Goal: Task Accomplishment & Management: Complete application form

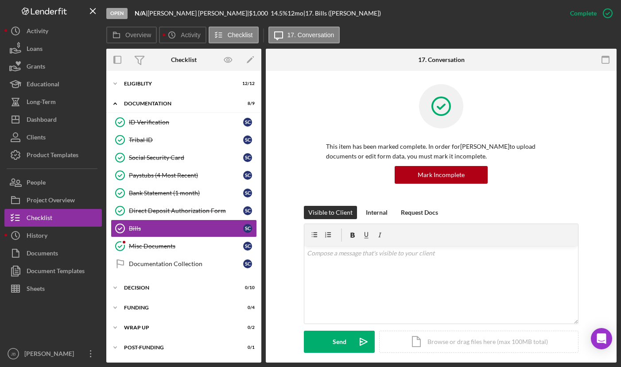
click at [441, 18] on div "Open N/A | [PERSON_NAME] | $1,000 $1,000 14.5 % 12 mo | 17. Bills ([PERSON_NAME…" at bounding box center [333, 13] width 455 height 27
click at [95, 10] on icon "Icon/Menu Close" at bounding box center [93, 11] width 20 height 20
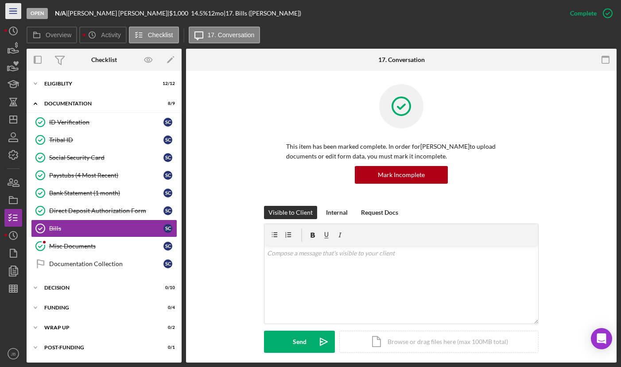
click at [8, 12] on icon "Icon/Menu" at bounding box center [14, 11] width 20 height 20
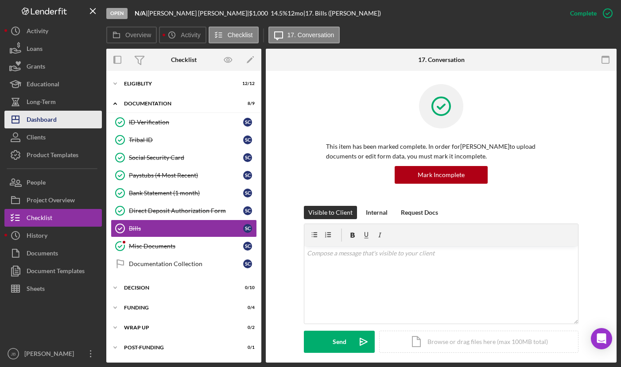
click at [72, 122] on button "Icon/Dashboard Dashboard" at bounding box center [52, 120] width 97 height 18
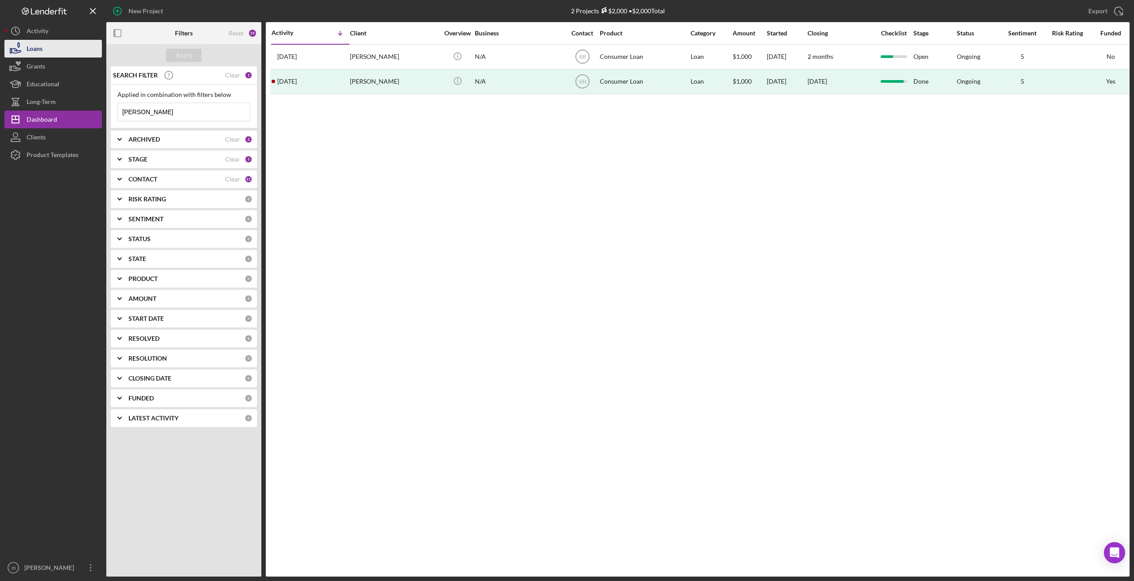
click at [55, 51] on button "Loans" at bounding box center [52, 49] width 97 height 18
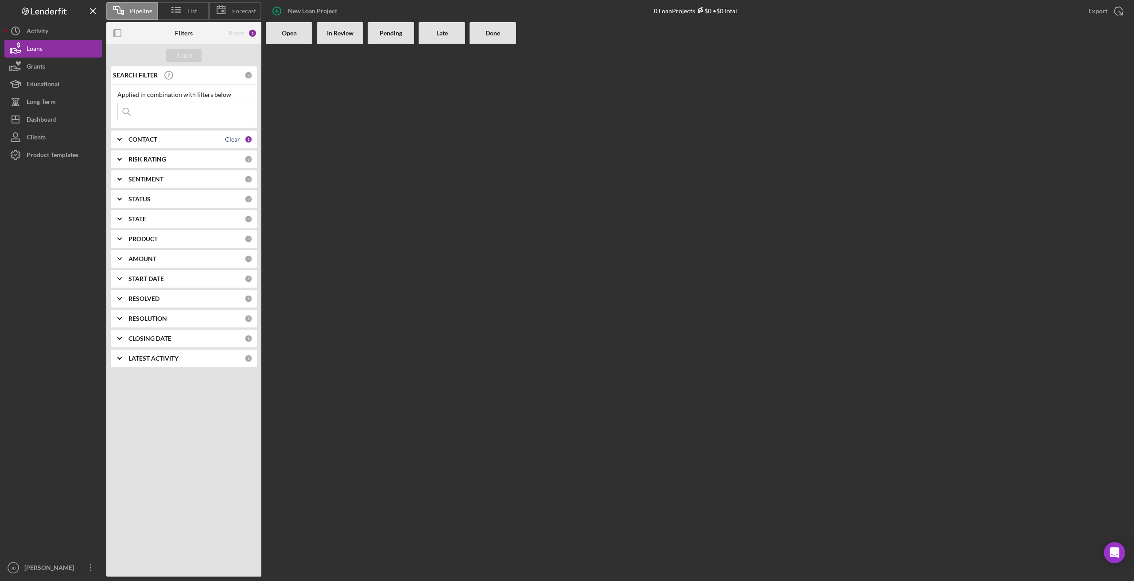
click at [225, 137] on div "Clear" at bounding box center [232, 139] width 15 height 7
click at [128, 141] on icon "Icon/Expander" at bounding box center [120, 139] width 22 height 22
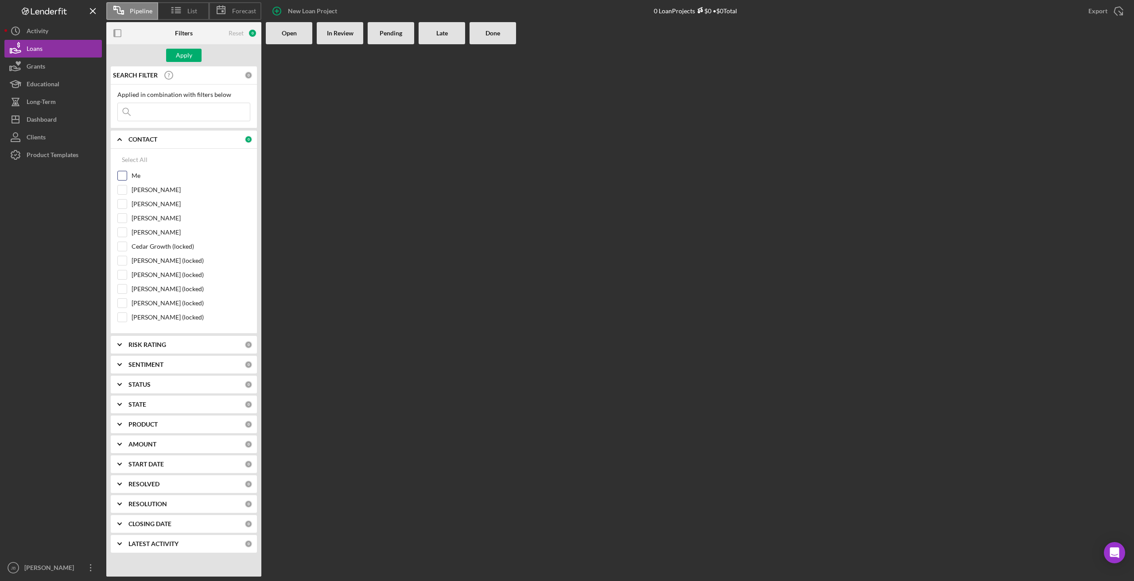
click at [127, 177] on div at bounding box center [122, 176] width 10 height 10
click at [125, 177] on input "Me" at bounding box center [122, 175] width 9 height 9
checkbox input "true"
click at [124, 193] on input "[PERSON_NAME]" at bounding box center [122, 190] width 9 height 9
checkbox input "true"
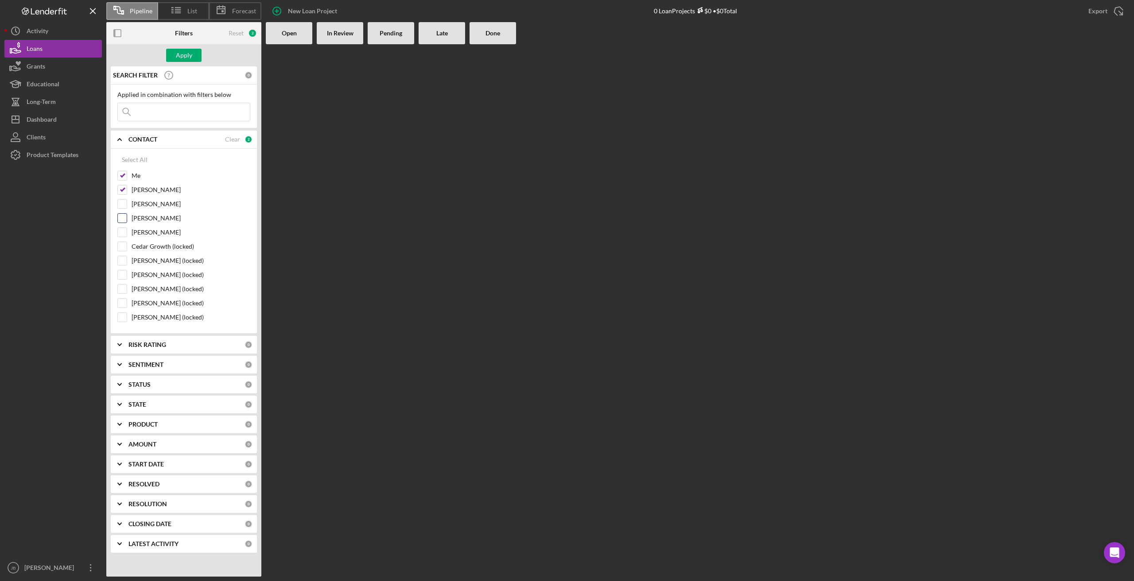
click at [126, 223] on input "[PERSON_NAME]" at bounding box center [122, 218] width 9 height 9
checkbox input "true"
click at [123, 278] on input "[PERSON_NAME] (locked)" at bounding box center [122, 275] width 9 height 9
checkbox input "true"
click at [124, 248] on input "Cedar Growth (locked)" at bounding box center [122, 246] width 9 height 9
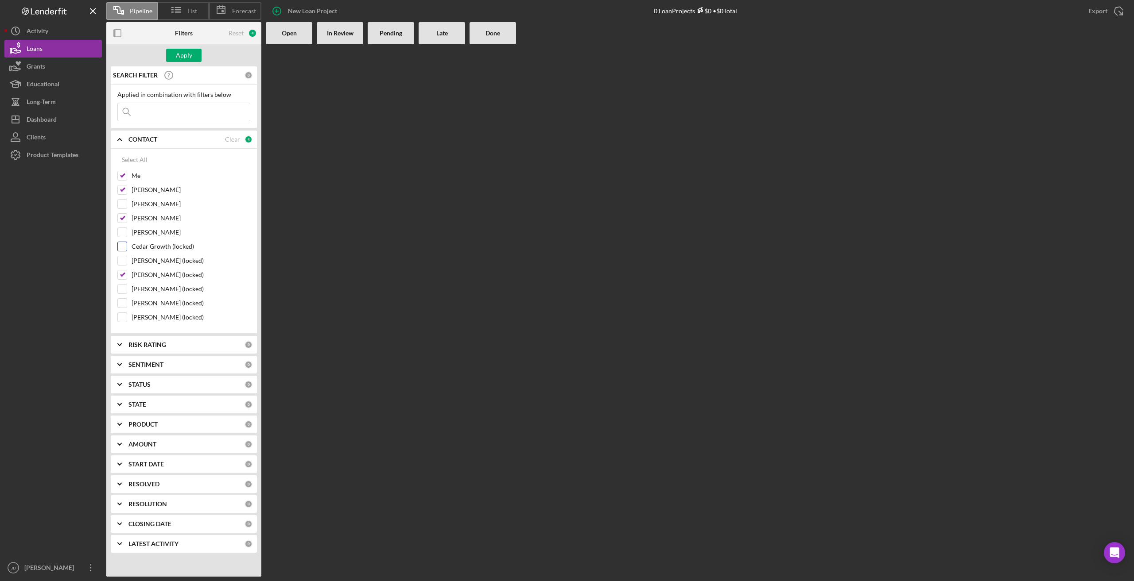
checkbox input "true"
click at [191, 56] on div "Apply" at bounding box center [184, 55] width 16 height 13
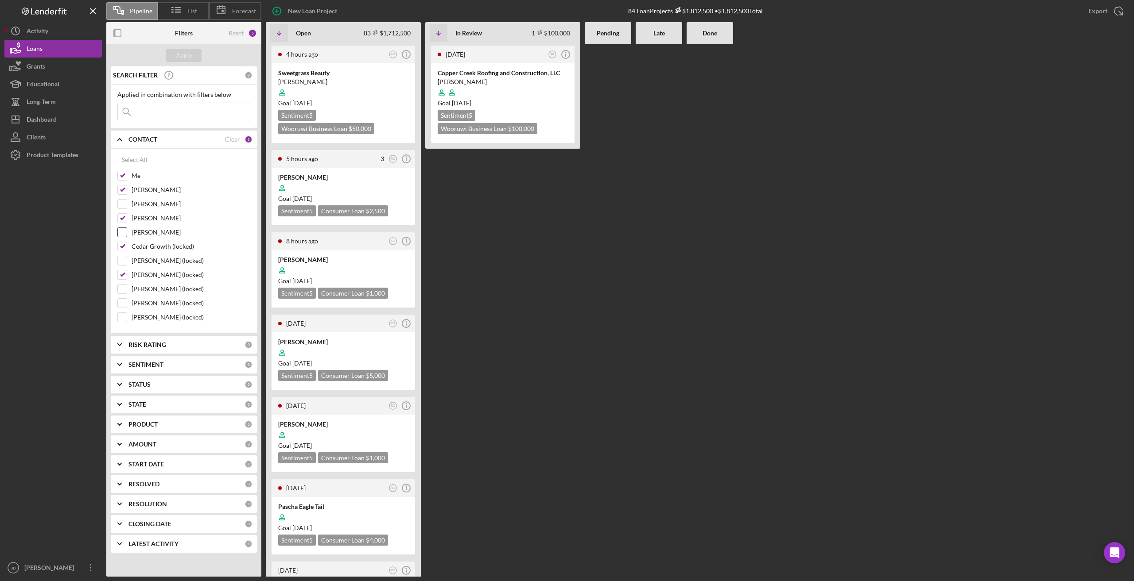
click at [124, 229] on input "[PERSON_NAME]" at bounding box center [122, 232] width 9 height 9
checkbox input "true"
click at [188, 60] on div "Apply" at bounding box center [184, 55] width 16 height 13
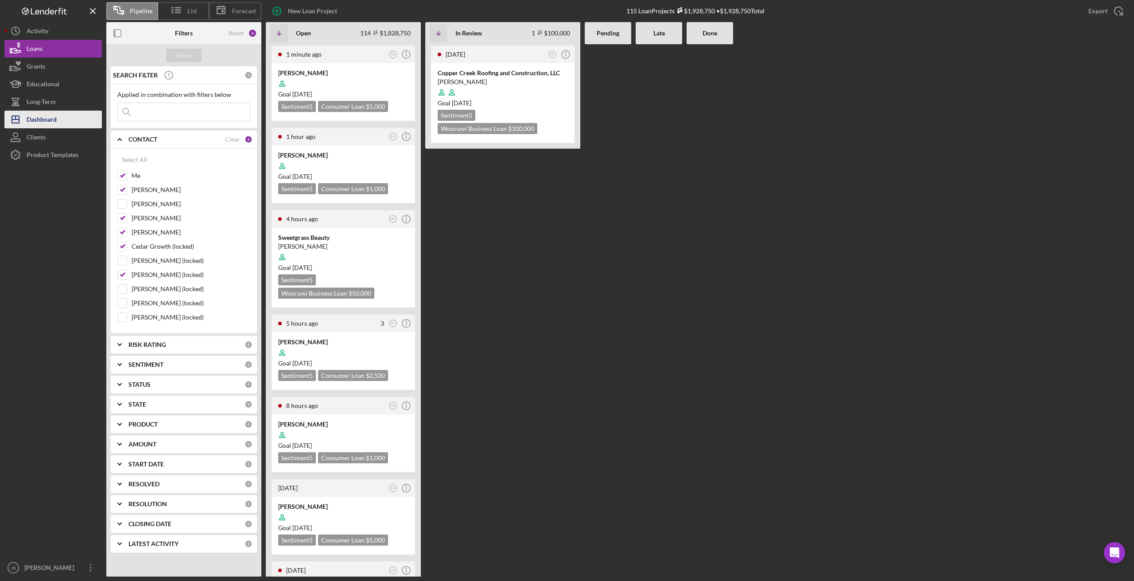
click at [46, 117] on div "Dashboard" at bounding box center [42, 121] width 30 height 20
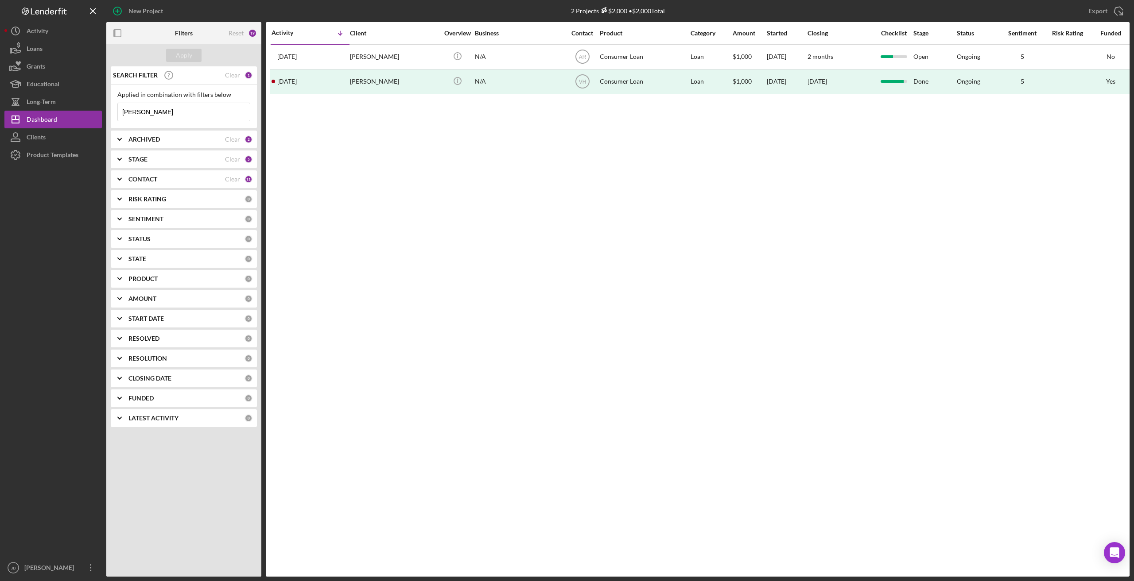
click at [211, 178] on div "CONTACT" at bounding box center [176, 179] width 97 height 7
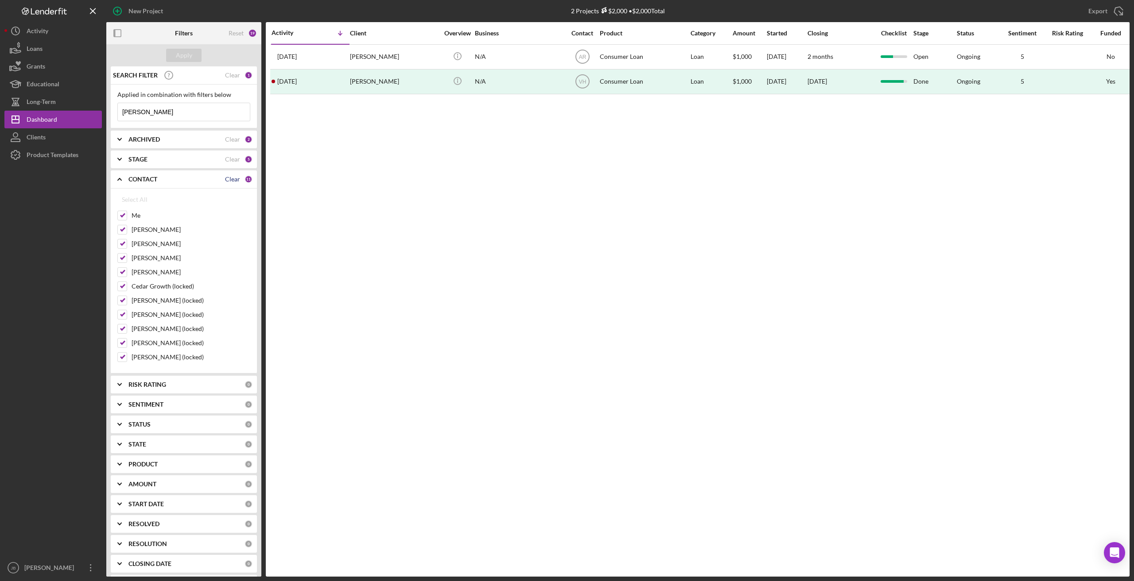
click at [233, 179] on div "Clear" at bounding box center [232, 179] width 15 height 7
checkbox input "false"
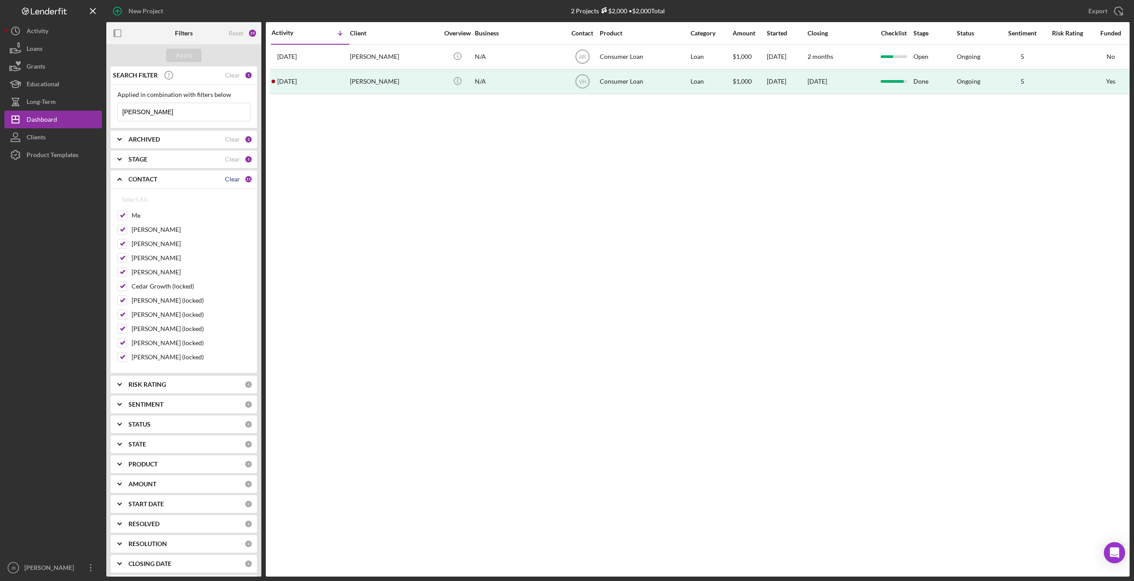
checkbox input "false"
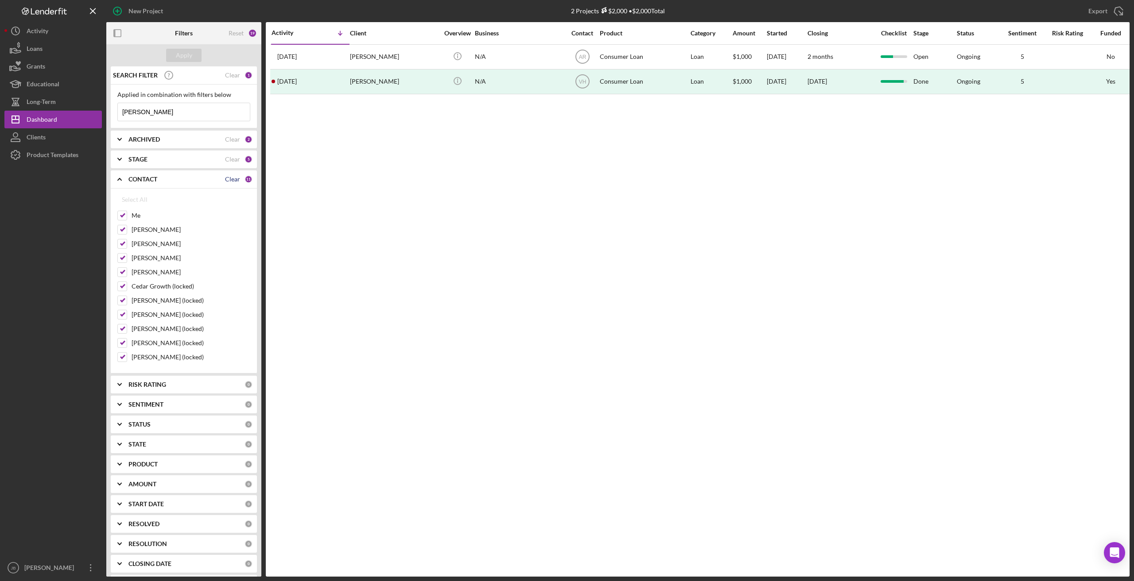
checkbox input "false"
click at [122, 217] on input "Me" at bounding box center [122, 215] width 9 height 9
checkbox input "true"
click at [120, 230] on input "[PERSON_NAME]" at bounding box center [122, 229] width 9 height 9
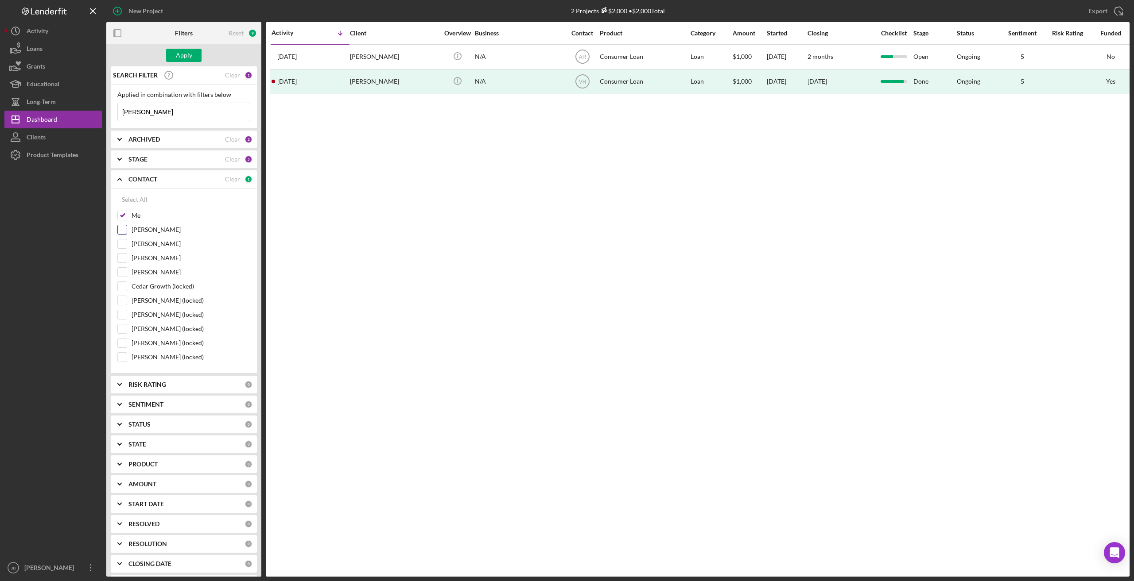
checkbox input "true"
click at [121, 258] on input "[PERSON_NAME]" at bounding box center [122, 258] width 9 height 9
checkbox input "true"
click at [124, 278] on div "[PERSON_NAME]" at bounding box center [183, 274] width 133 height 14
click at [124, 291] on input "Cedar Growth (locked)" at bounding box center [122, 286] width 9 height 9
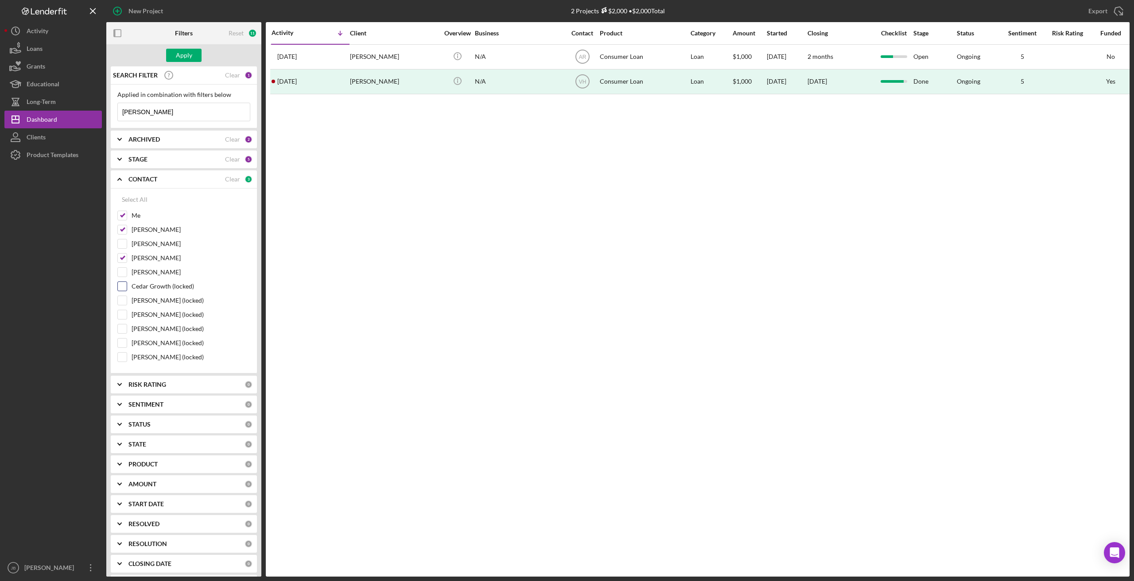
checkbox input "true"
click at [125, 273] on input "[PERSON_NAME]" at bounding box center [122, 272] width 9 height 9
checkbox input "true"
click at [190, 50] on div "Apply" at bounding box center [184, 55] width 16 height 13
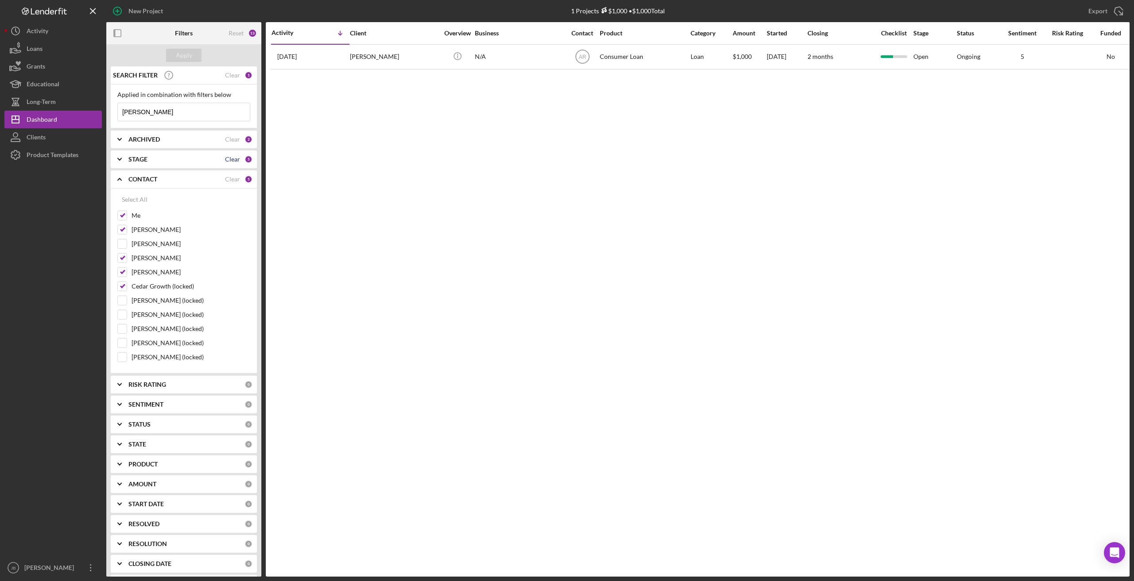
click at [229, 158] on div "Clear" at bounding box center [232, 159] width 15 height 7
click at [231, 139] on div "Clear" at bounding box center [232, 139] width 15 height 7
click at [172, 175] on div "CONTACT Clear 5" at bounding box center [190, 179] width 124 height 8
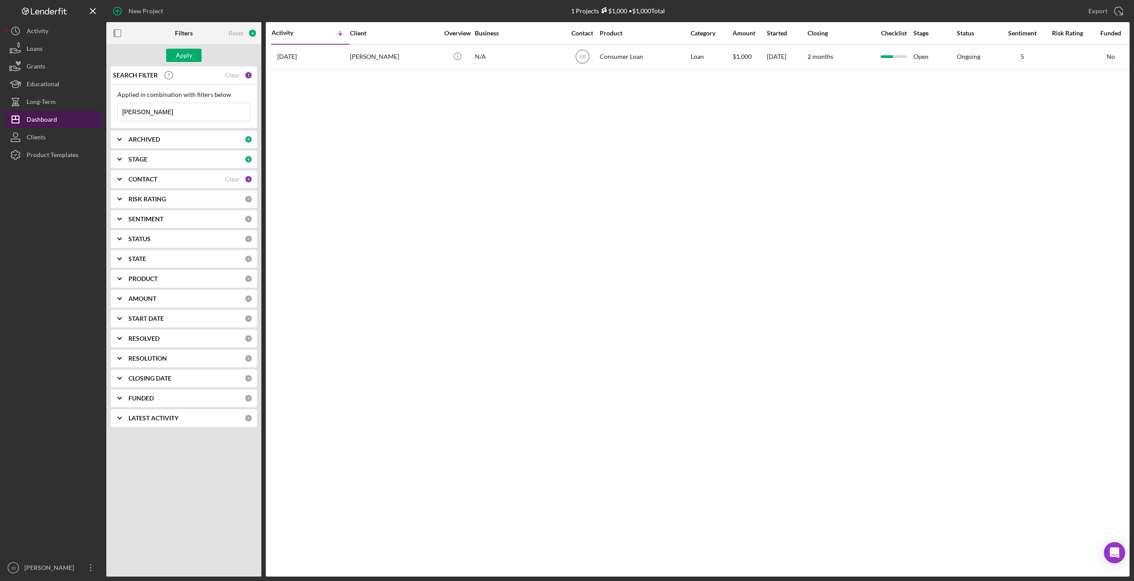
drag, startPoint x: 179, startPoint y: 115, endPoint x: 81, endPoint y: 119, distance: 98.4
click at [83, 121] on div "New Project 1 Projects $1,000 • $1,000 Total [PERSON_NAME] Export Icon/Export F…" at bounding box center [566, 288] width 1125 height 577
type input "\"
click at [193, 55] on button "Apply" at bounding box center [183, 55] width 35 height 13
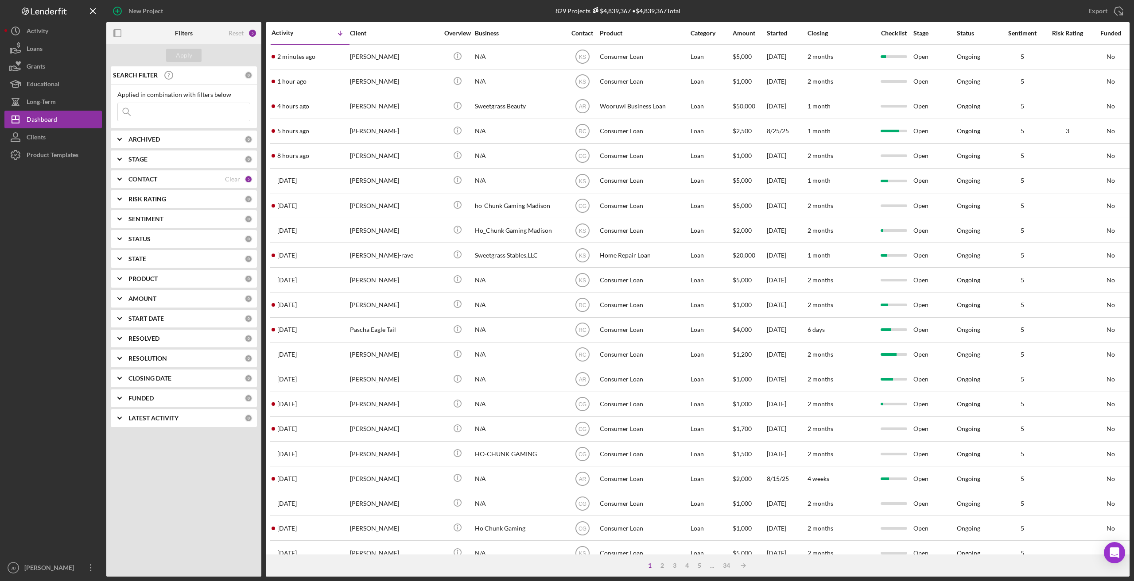
click at [197, 143] on div "ARCHIVED" at bounding box center [186, 139] width 116 height 7
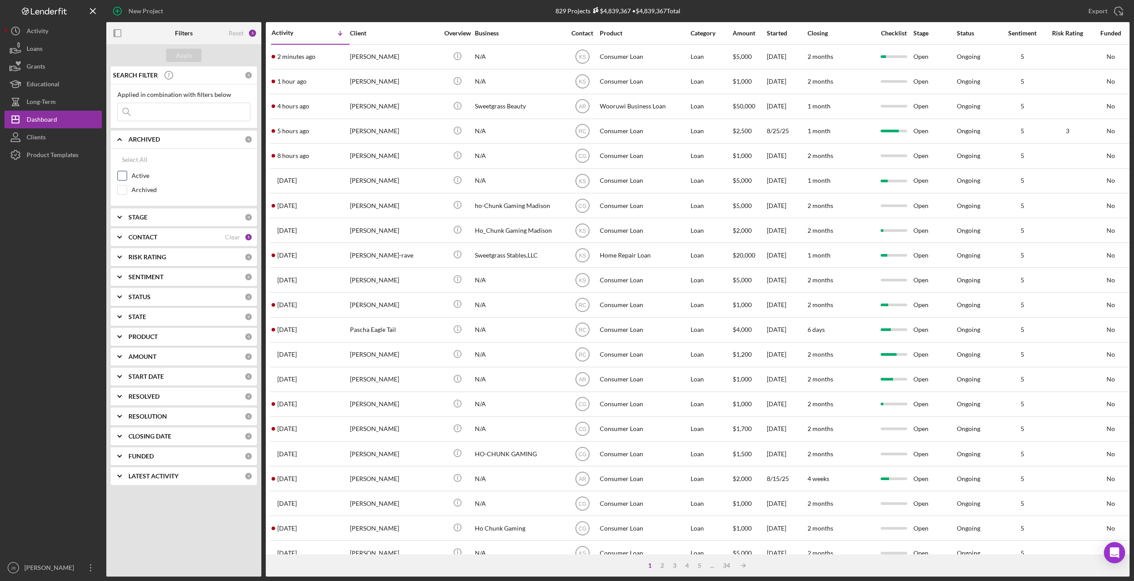
click at [122, 177] on input "Active" at bounding box center [122, 175] width 9 height 9
checkbox input "true"
click at [211, 141] on div "ARCHIVED" at bounding box center [176, 139] width 97 height 7
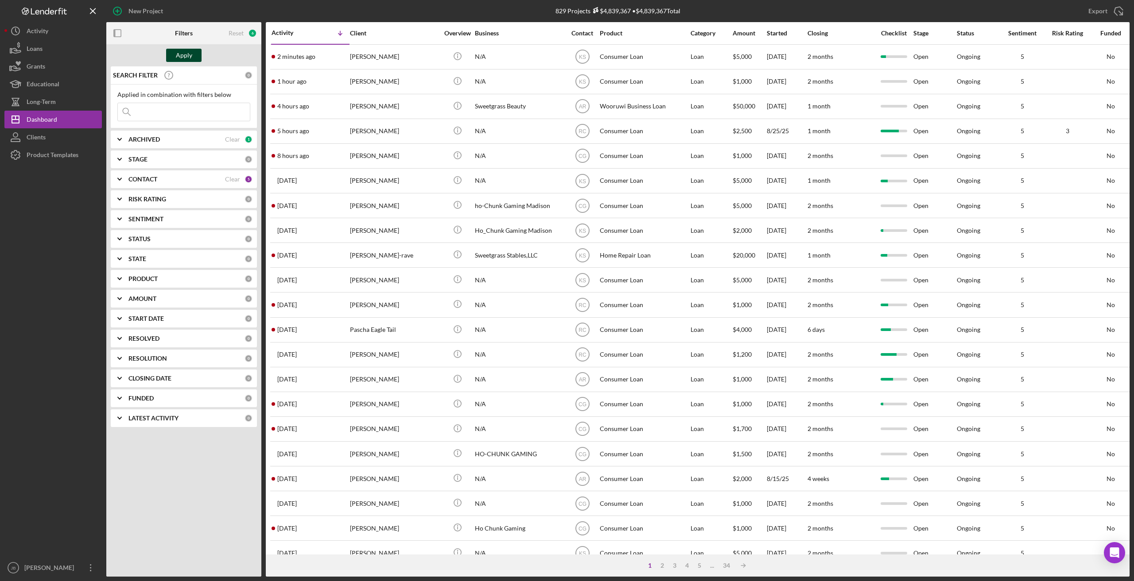
click at [199, 58] on button "Apply" at bounding box center [183, 55] width 35 height 13
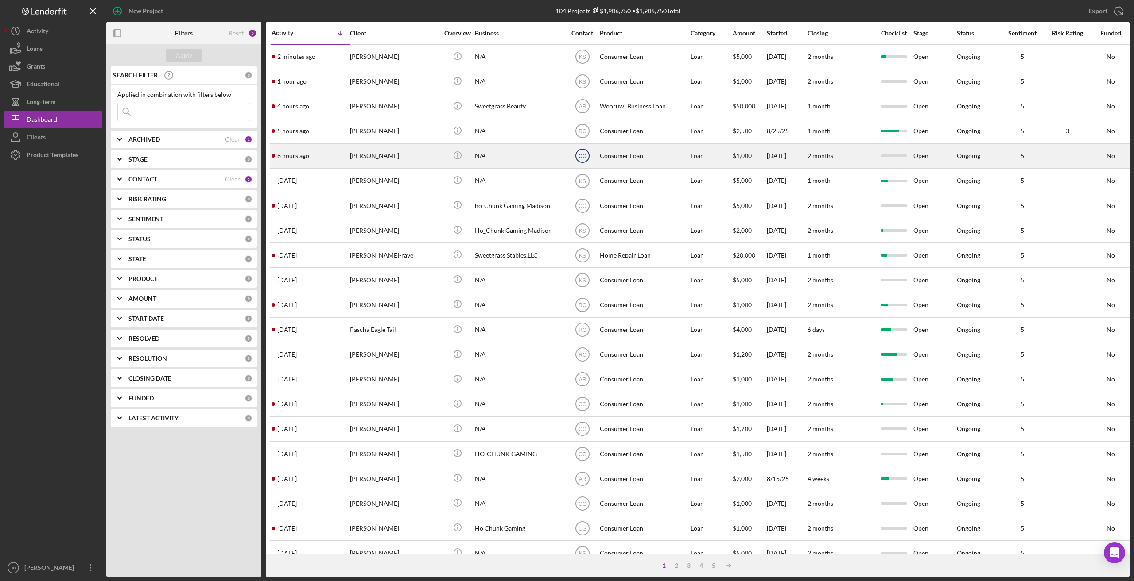
click at [587, 156] on icon "CG" at bounding box center [582, 156] width 22 height 22
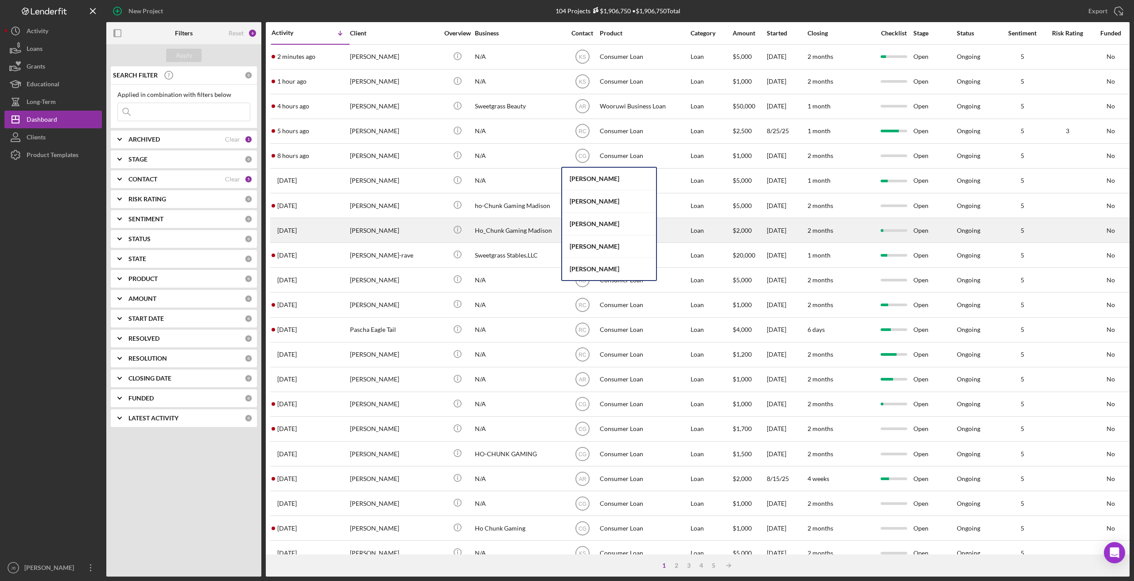
click at [613, 228] on div "[PERSON_NAME]" at bounding box center [609, 224] width 94 height 23
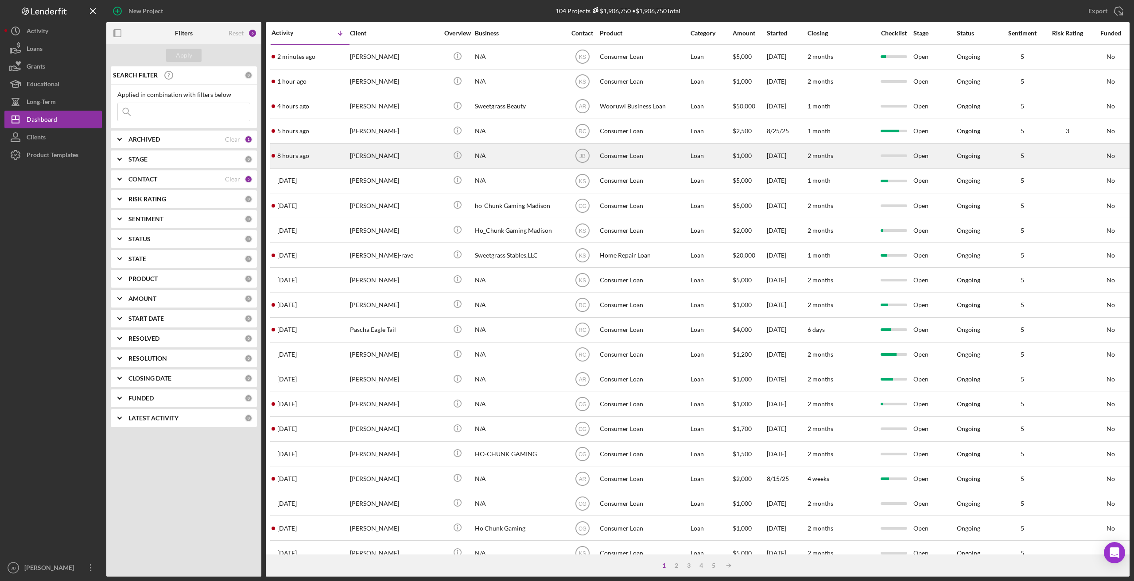
click at [377, 156] on div "[PERSON_NAME]" at bounding box center [394, 155] width 89 height 23
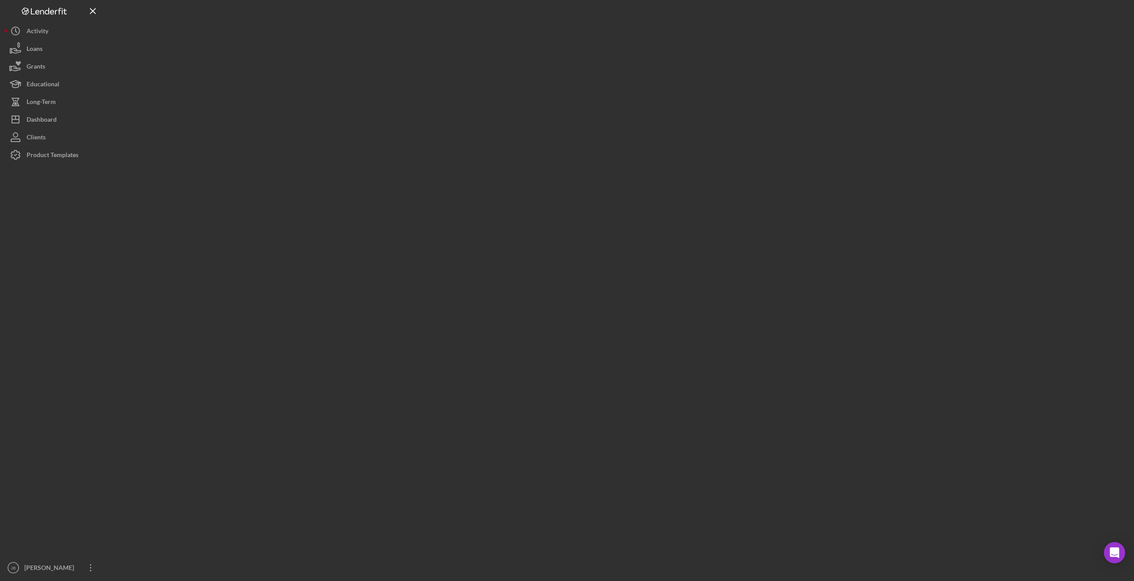
click at [378, 156] on div at bounding box center [617, 288] width 1023 height 577
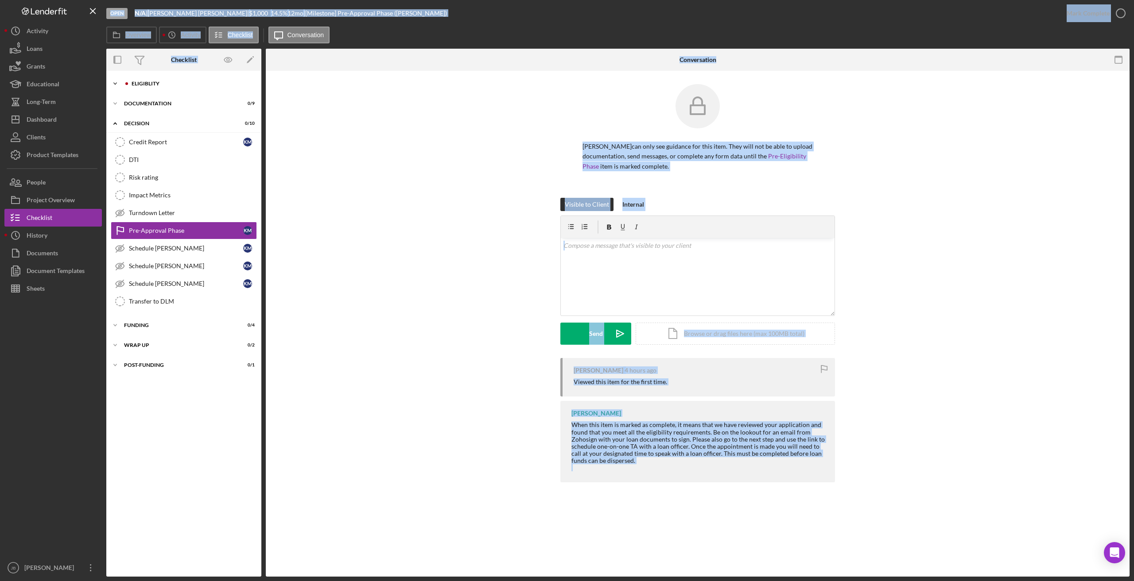
click at [155, 82] on div "Eligiblity" at bounding box center [191, 83] width 119 height 5
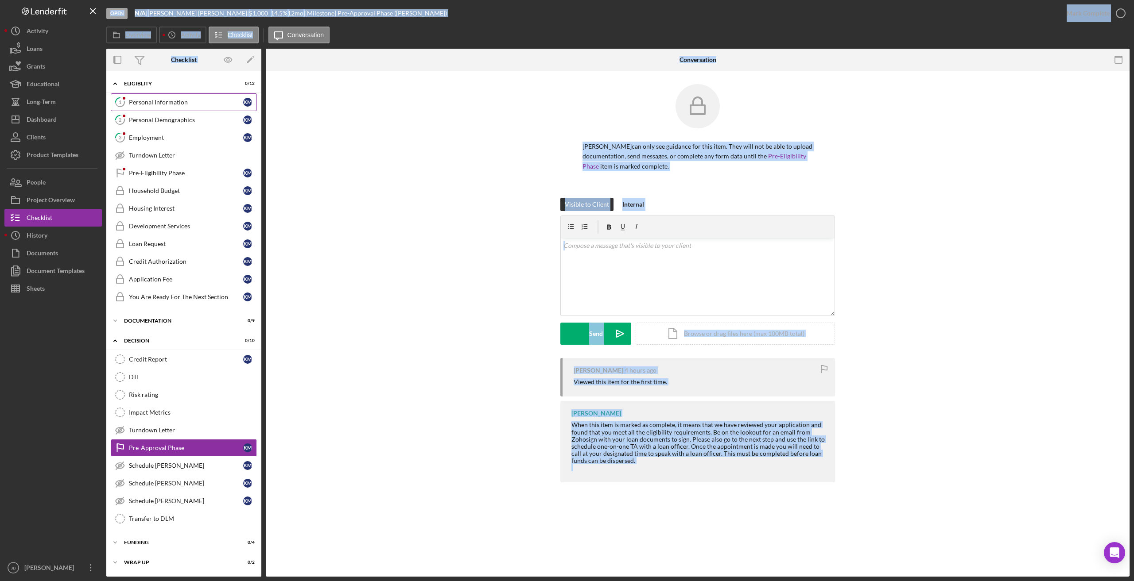
click at [189, 104] on div "Personal Information" at bounding box center [186, 102] width 114 height 7
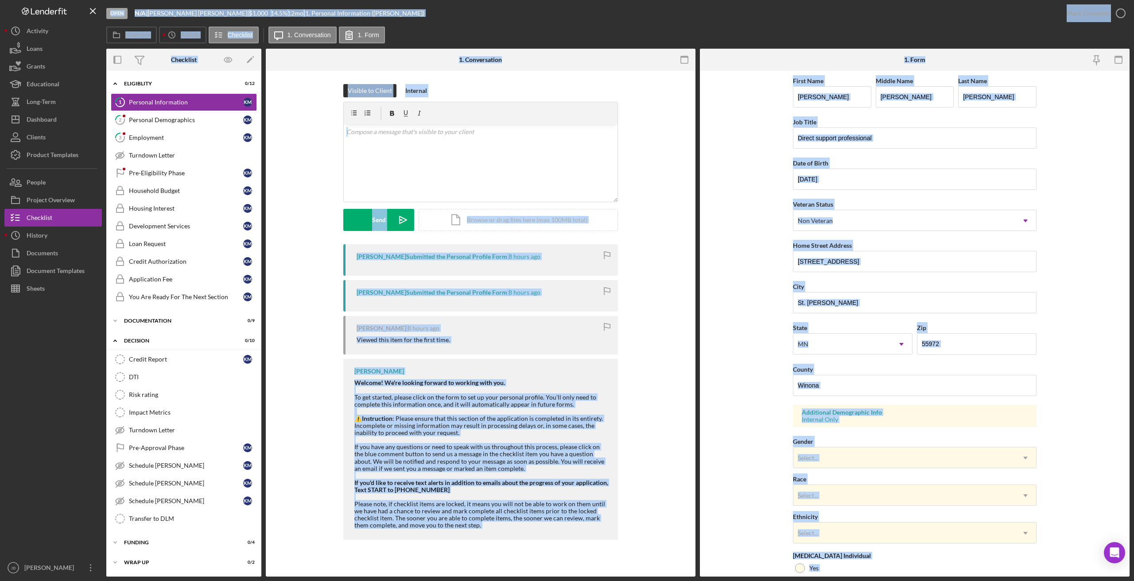
click at [309, 101] on div "Visible to Client Internal v Color teal Color pink Remove color Add row above A…" at bounding box center [480, 164] width 403 height 160
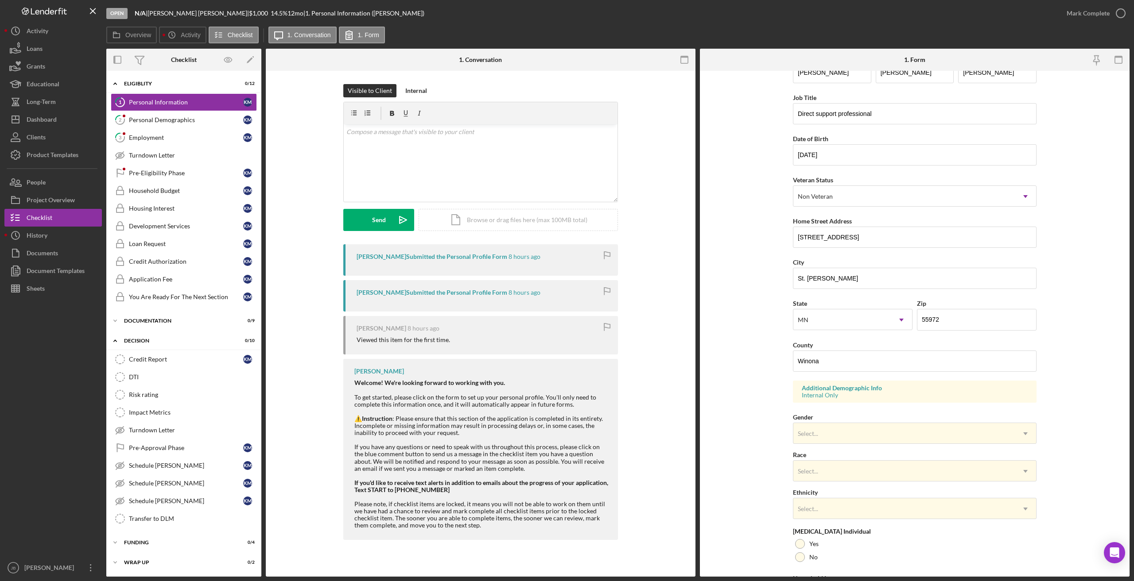
scroll to position [44, 0]
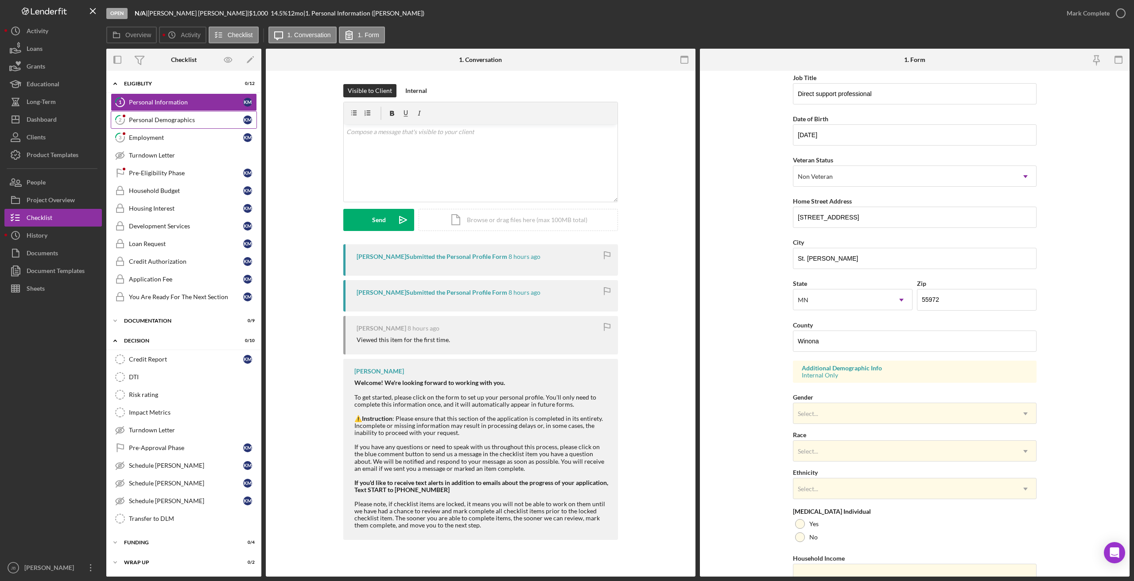
click at [166, 121] on div "Personal Demographics" at bounding box center [186, 119] width 114 height 7
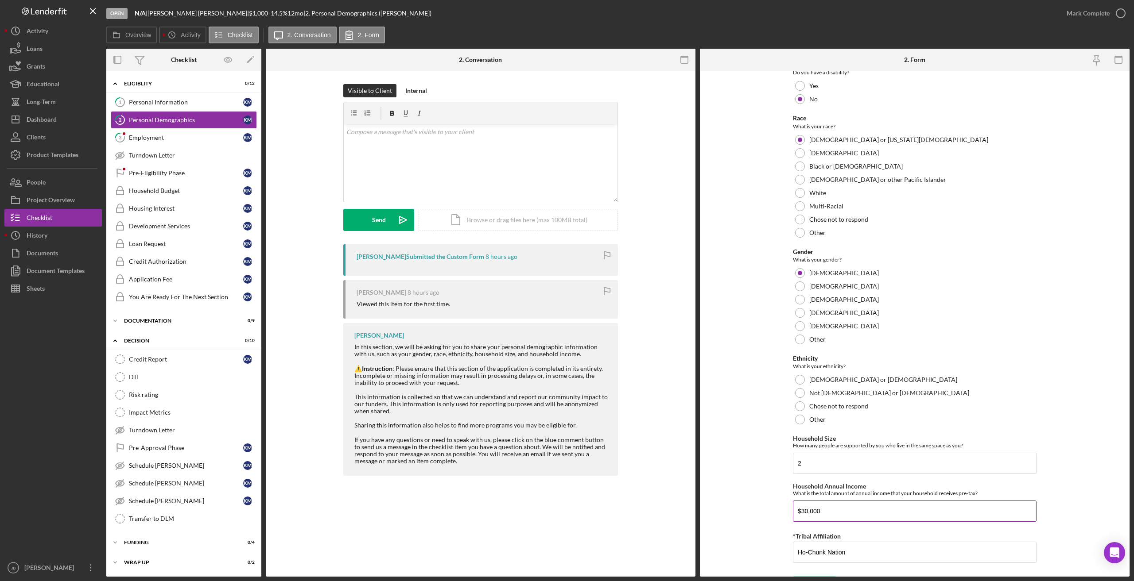
scroll to position [312, 0]
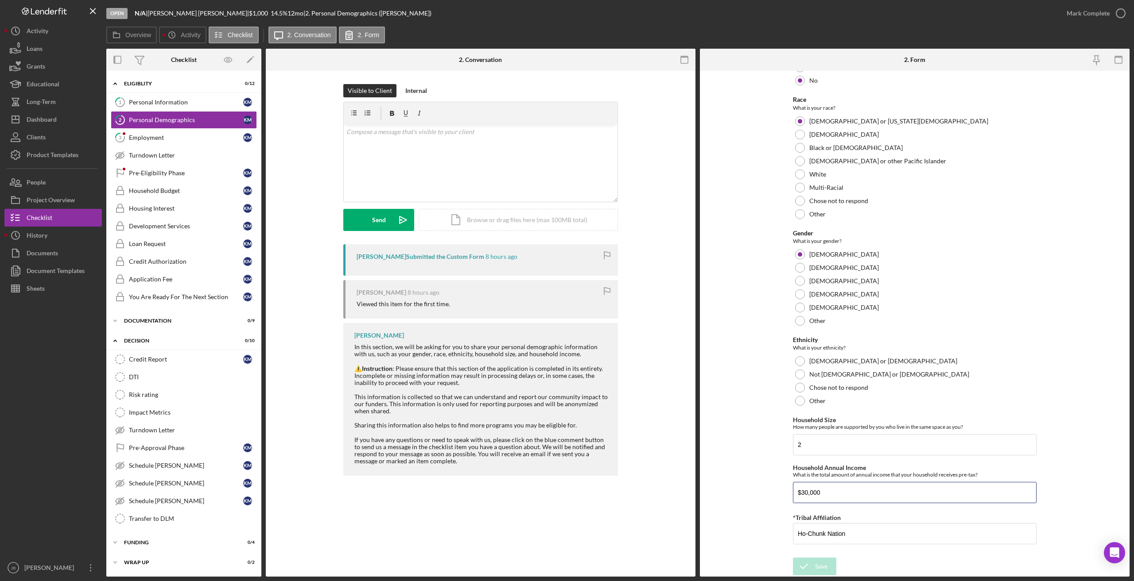
drag, startPoint x: 829, startPoint y: 492, endPoint x: 790, endPoint y: 492, distance: 39.4
click at [620, 367] on form "Demographic Information Marital Status Please select your marital status from t…" at bounding box center [915, 324] width 430 height 506
click at [209, 106] on div "Personal Information" at bounding box center [186, 102] width 114 height 7
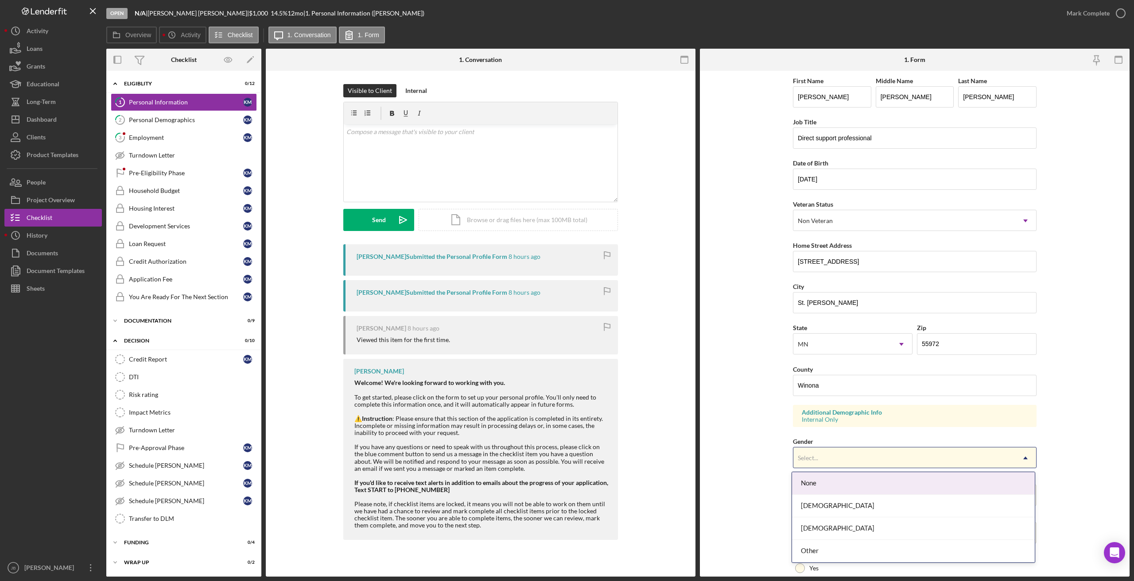
click at [620, 367] on div "Select..." at bounding box center [903, 458] width 221 height 20
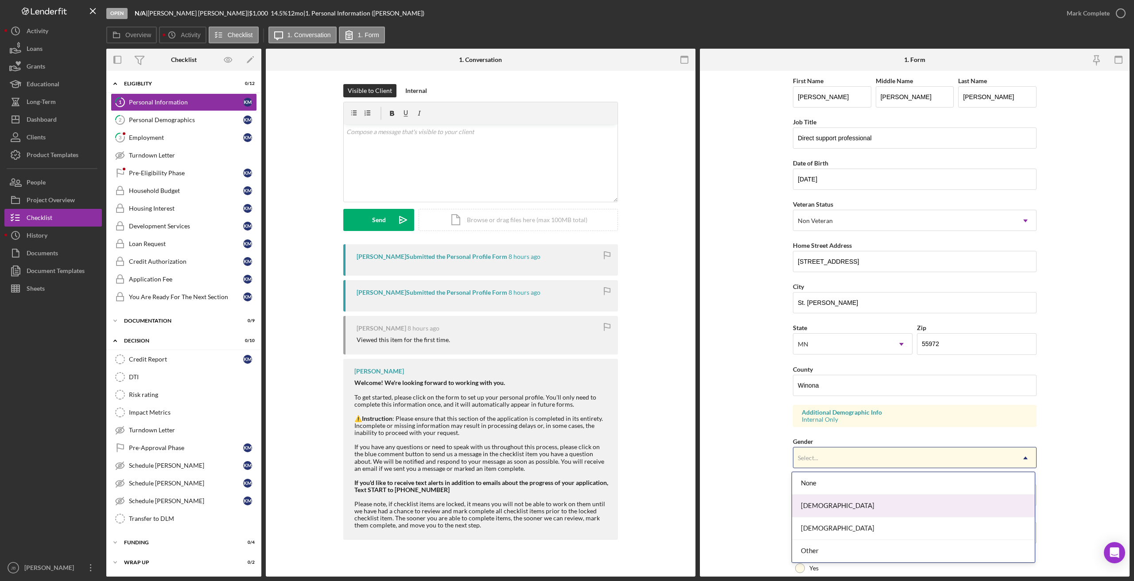
click at [620, 367] on div "[DEMOGRAPHIC_DATA]" at bounding box center [913, 506] width 243 height 23
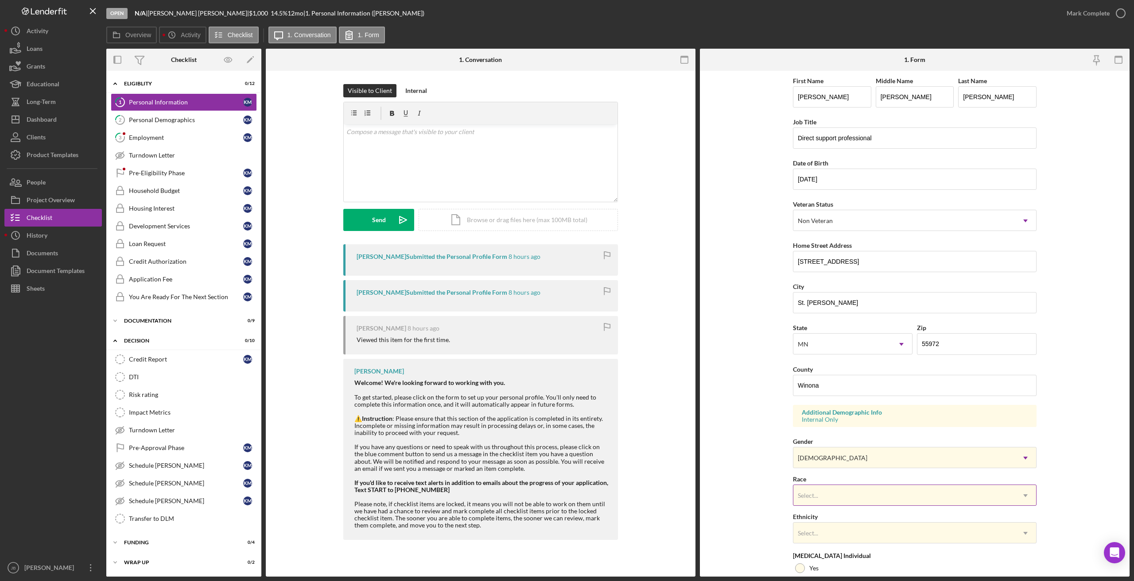
click at [620, 367] on div "Select..." at bounding box center [903, 496] width 221 height 20
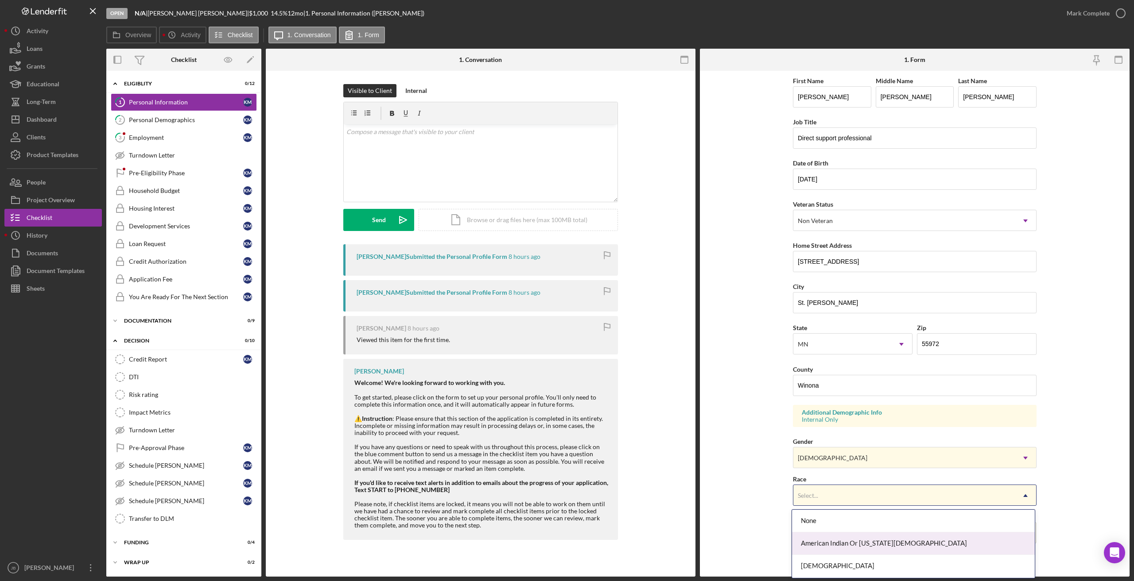
click at [620, 367] on div "American Indian Or [US_STATE][DEMOGRAPHIC_DATA]" at bounding box center [913, 544] width 243 height 23
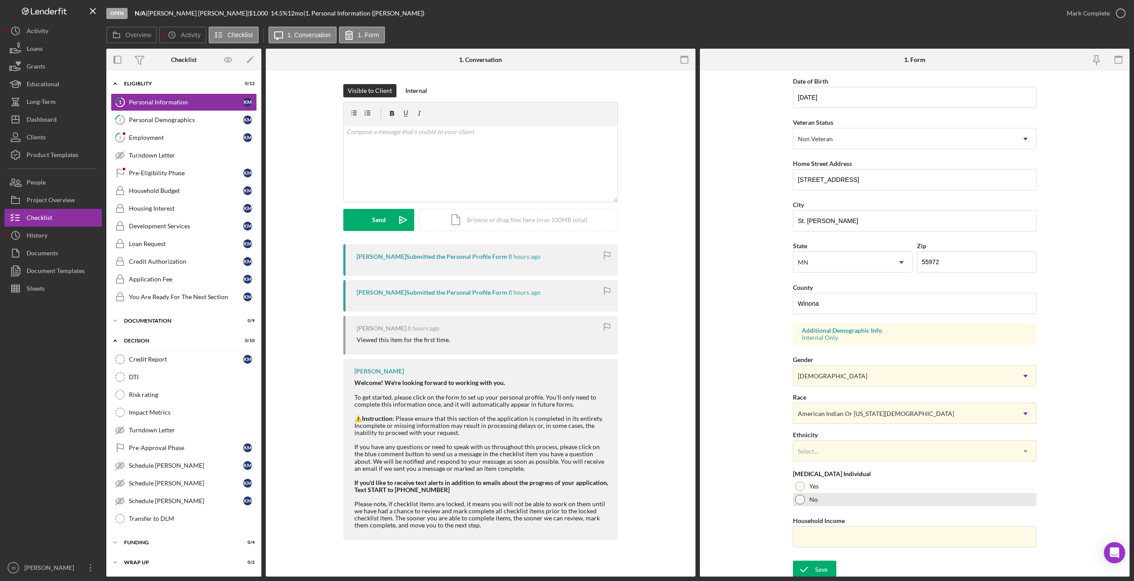
scroll to position [85, 0]
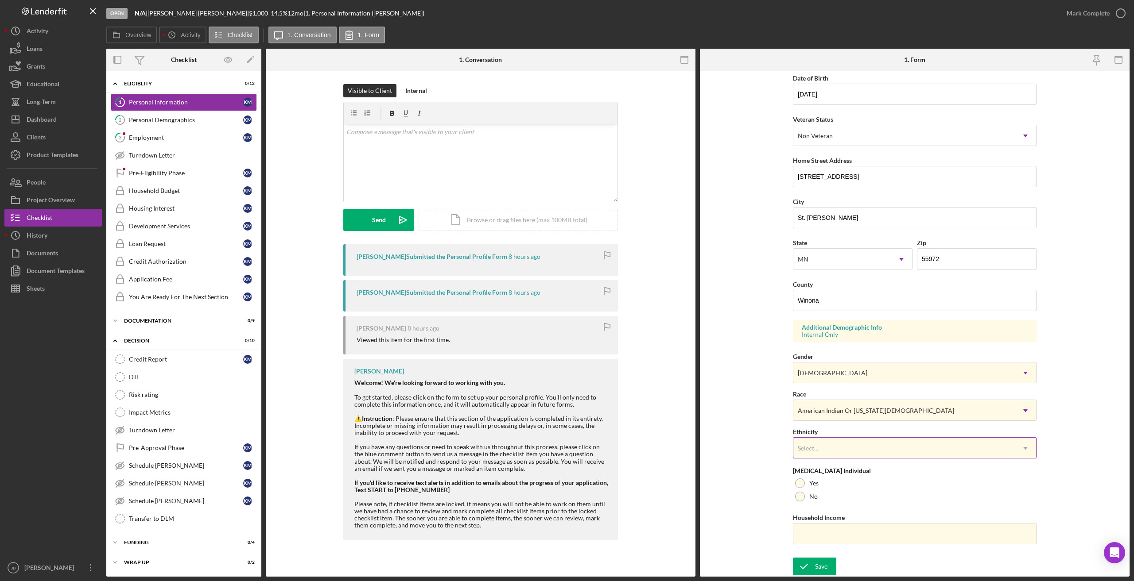
click at [620, 367] on div "Select..." at bounding box center [903, 448] width 221 height 20
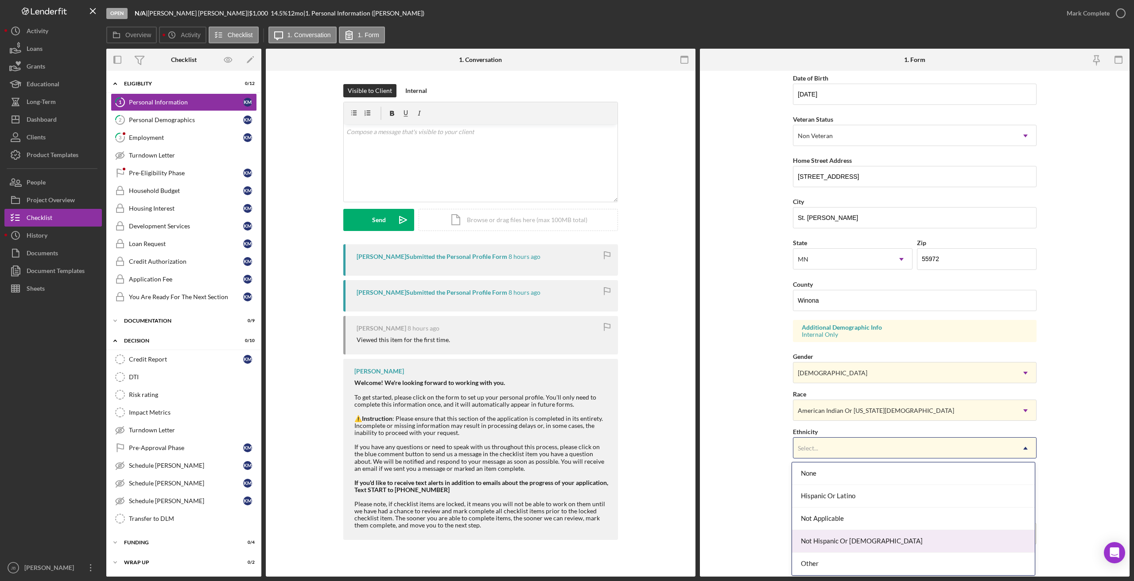
click at [620, 367] on div "Not Hispanic Or [DEMOGRAPHIC_DATA]" at bounding box center [913, 542] width 243 height 23
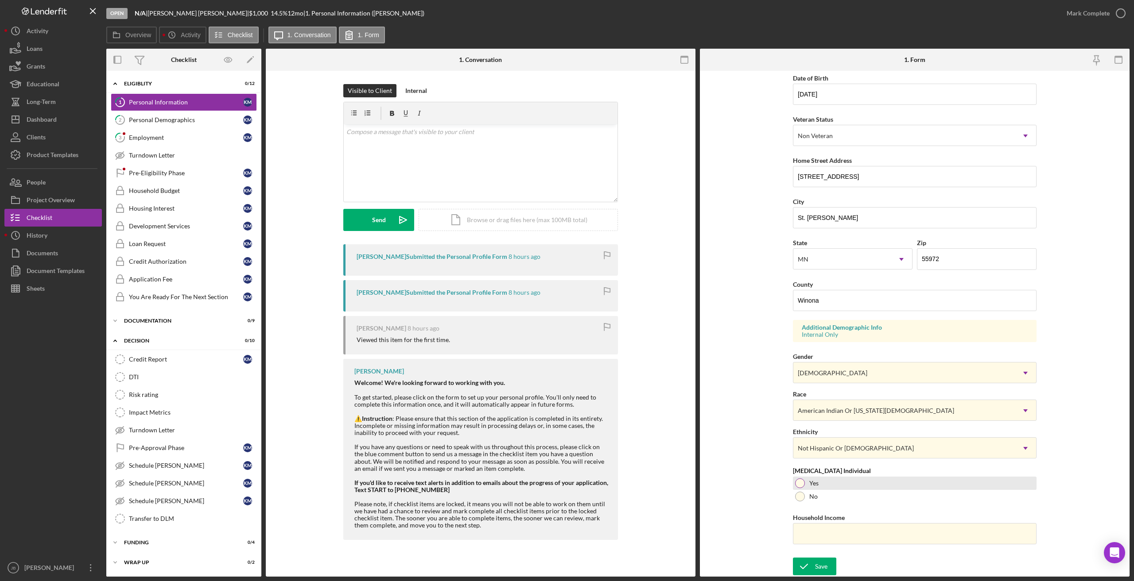
click at [620, 367] on div at bounding box center [800, 484] width 10 height 10
paste input "$30,000"
type input "$30,000"
click at [620, 367] on div "Save" at bounding box center [821, 567] width 12 height 18
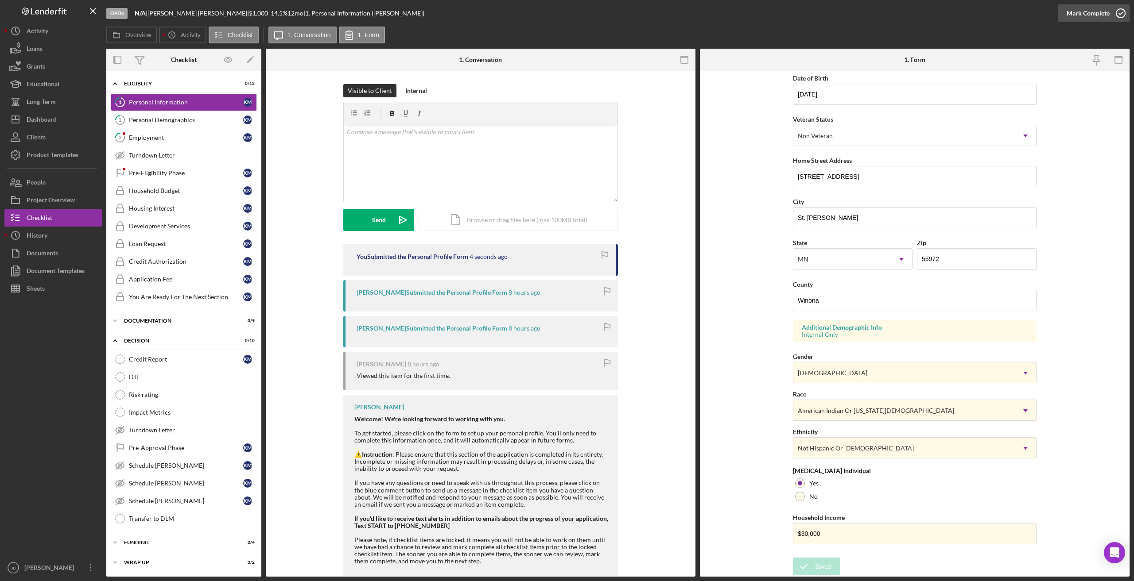
click at [620, 12] on icon "button" at bounding box center [1120, 13] width 22 height 22
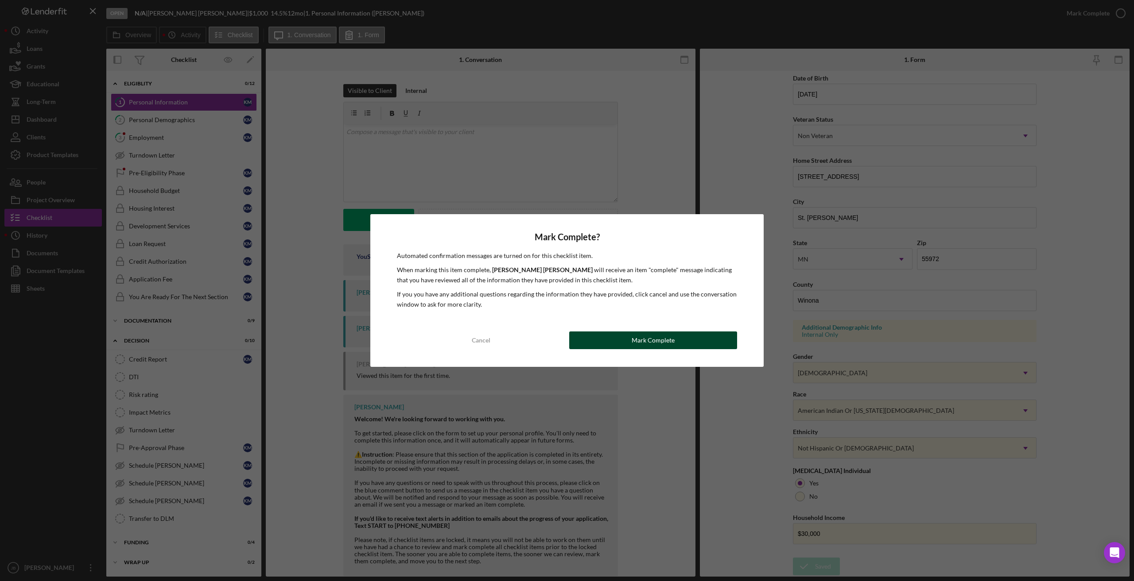
click at [620, 339] on button "Mark Complete" at bounding box center [653, 341] width 168 height 18
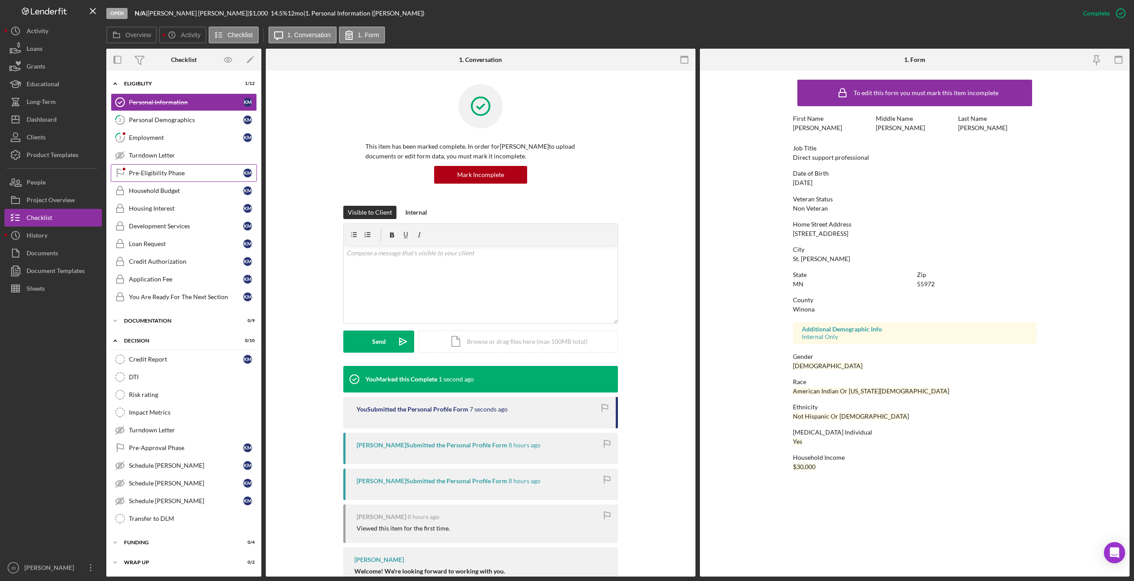
scroll to position [0, 0]
click at [199, 120] on div "Personal Demographics" at bounding box center [186, 119] width 114 height 7
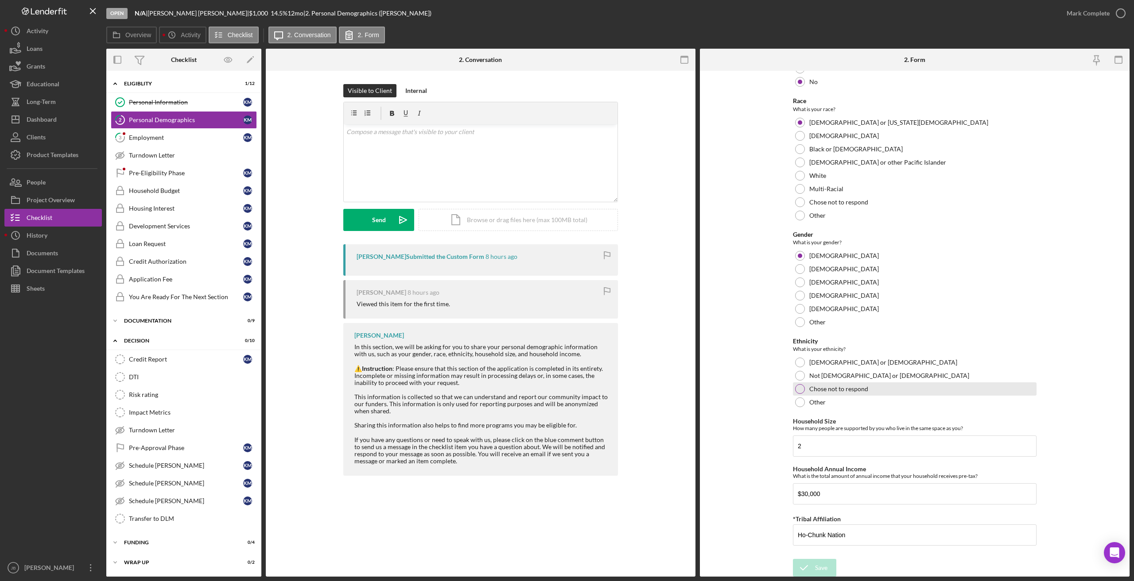
scroll to position [312, 0]
click at [620, 367] on div "Not [DEMOGRAPHIC_DATA] or [DEMOGRAPHIC_DATA]" at bounding box center [915, 374] width 244 height 13
click at [620, 367] on div "Save" at bounding box center [821, 567] width 12 height 18
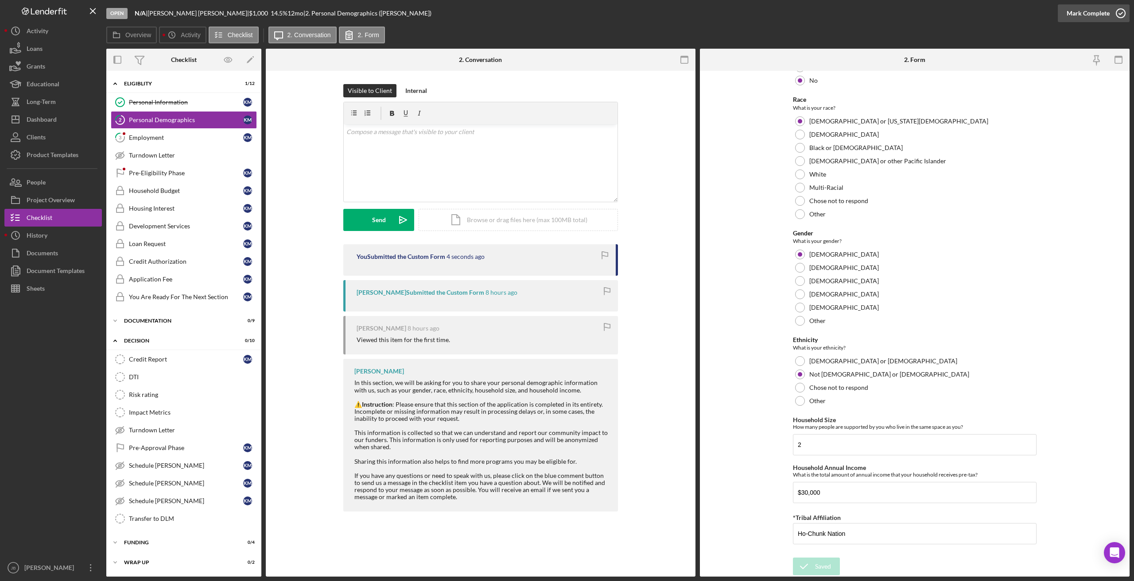
click at [620, 11] on icon "button" at bounding box center [1120, 13] width 22 height 22
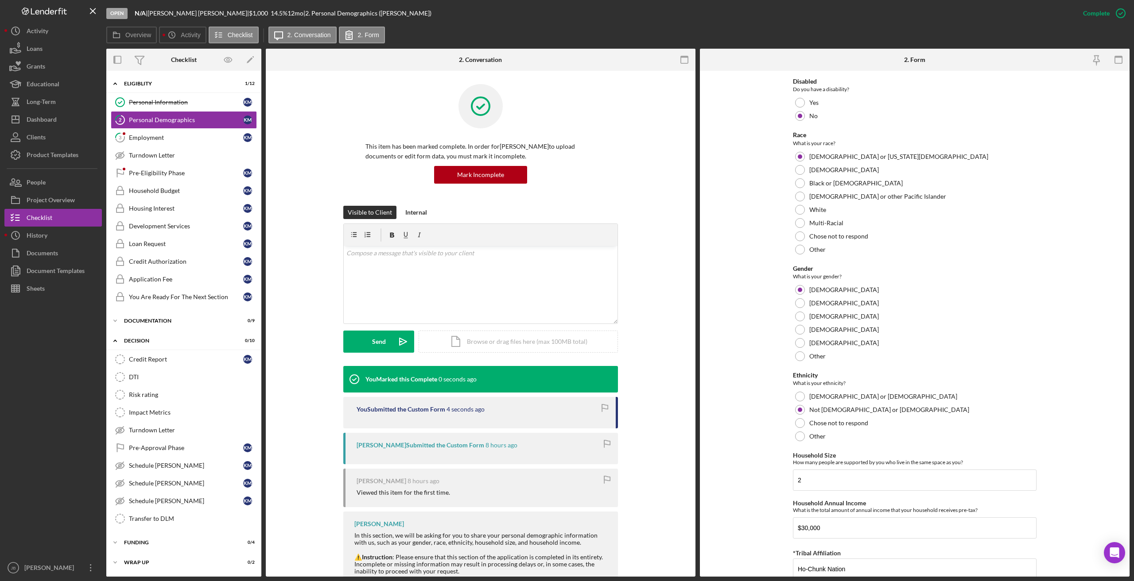
scroll to position [347, 0]
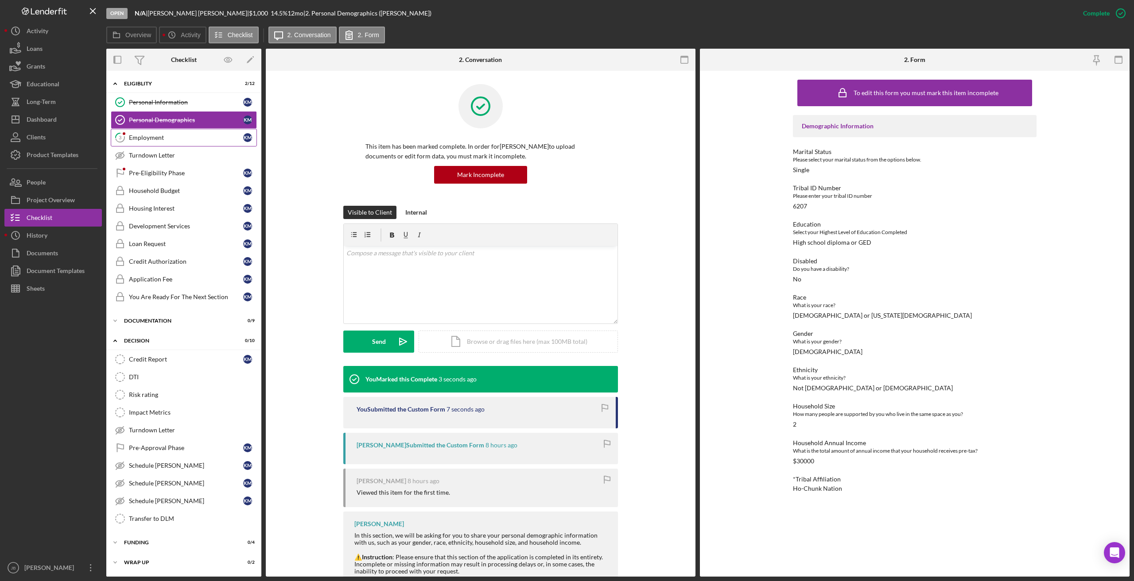
click at [200, 139] on div "Employment" at bounding box center [186, 137] width 114 height 7
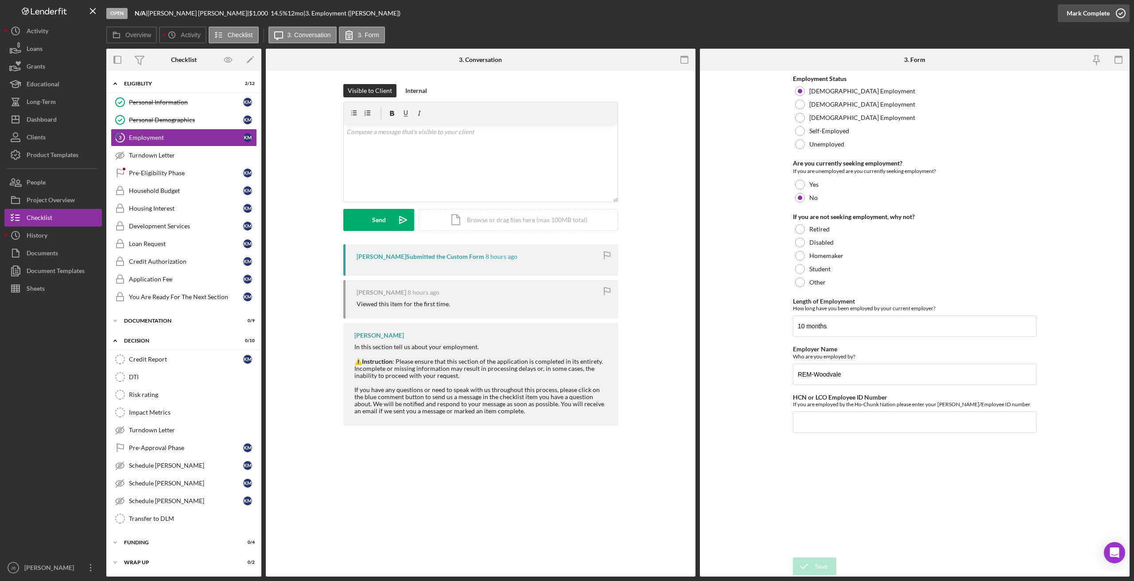
click at [620, 12] on icon "button" at bounding box center [1120, 13] width 22 height 22
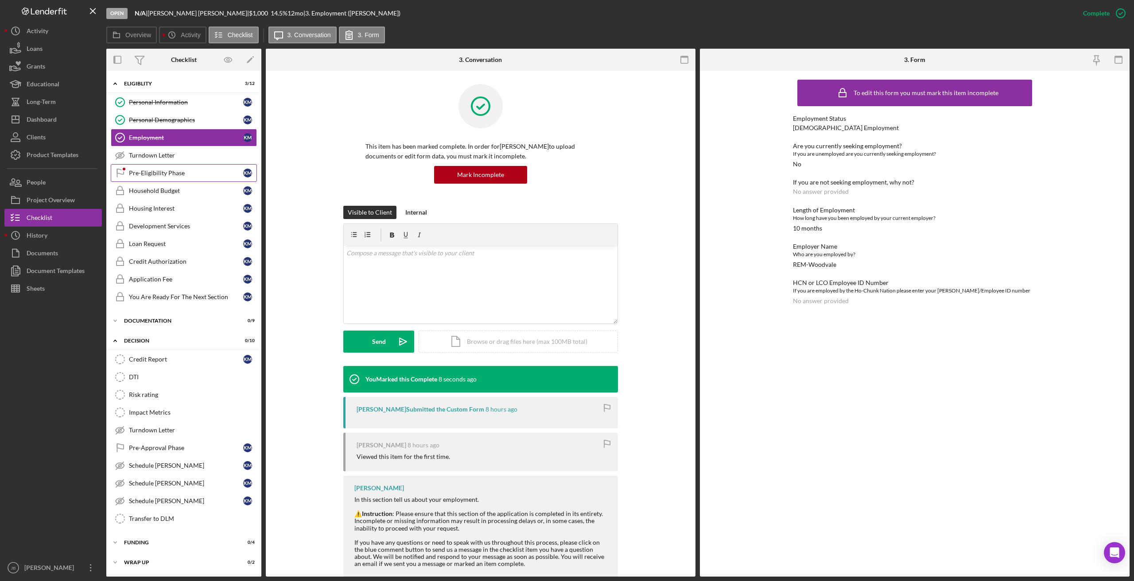
click at [199, 178] on link "Pre-Eligibility Phase Pre-Eligibility Phase K M" at bounding box center [184, 173] width 146 height 18
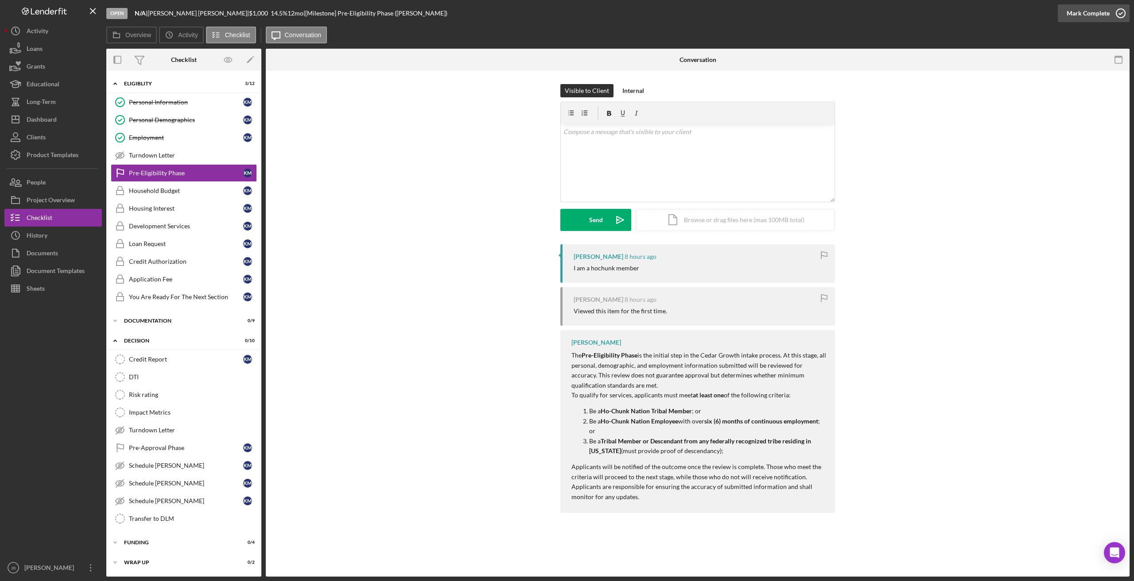
click at [620, 16] on icon "button" at bounding box center [1120, 13] width 22 height 22
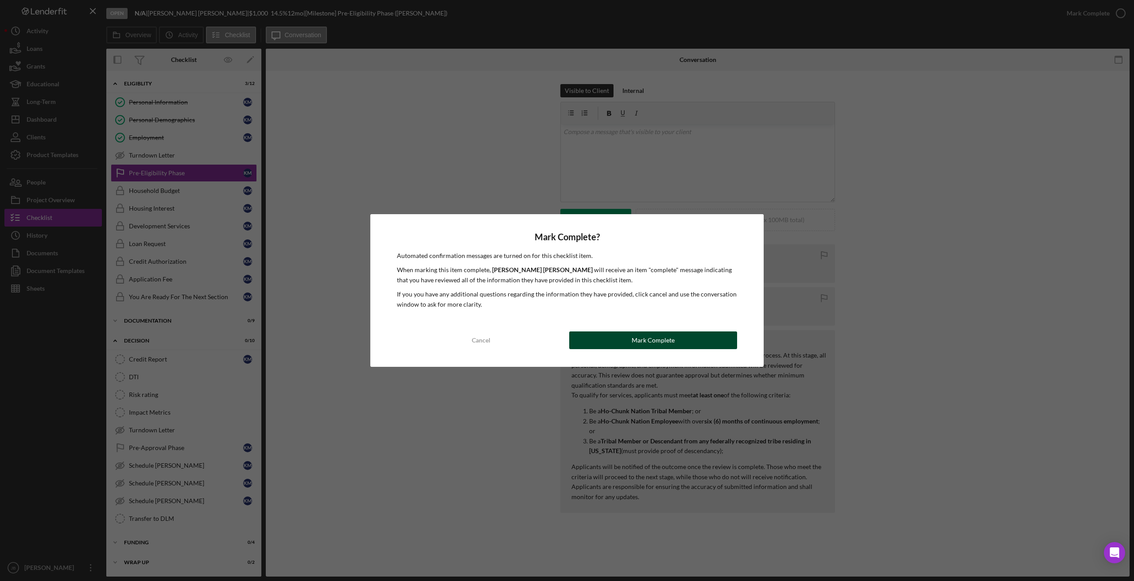
click at [620, 342] on div "Mark Complete" at bounding box center [653, 341] width 43 height 18
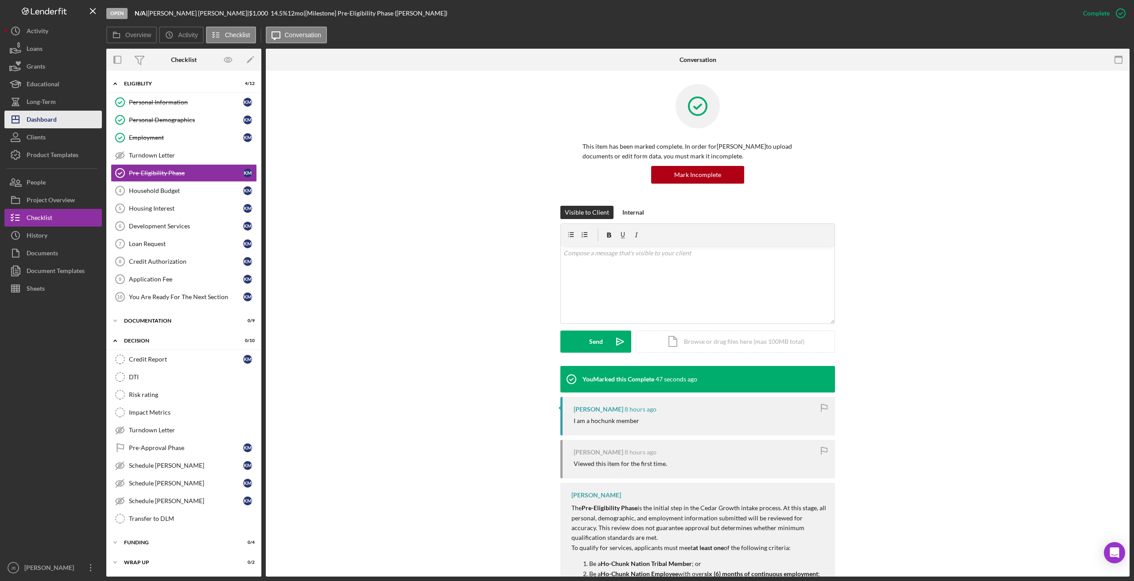
click at [75, 123] on button "Icon/Dashboard Dashboard" at bounding box center [52, 120] width 97 height 18
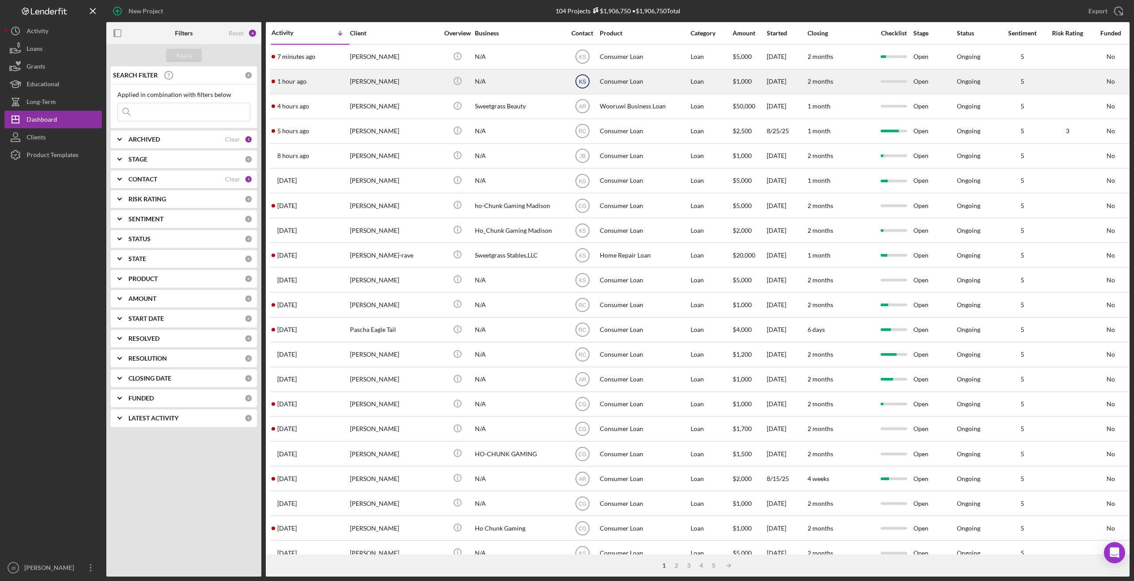
click at [584, 82] on text "KS" at bounding box center [581, 82] width 7 height 6
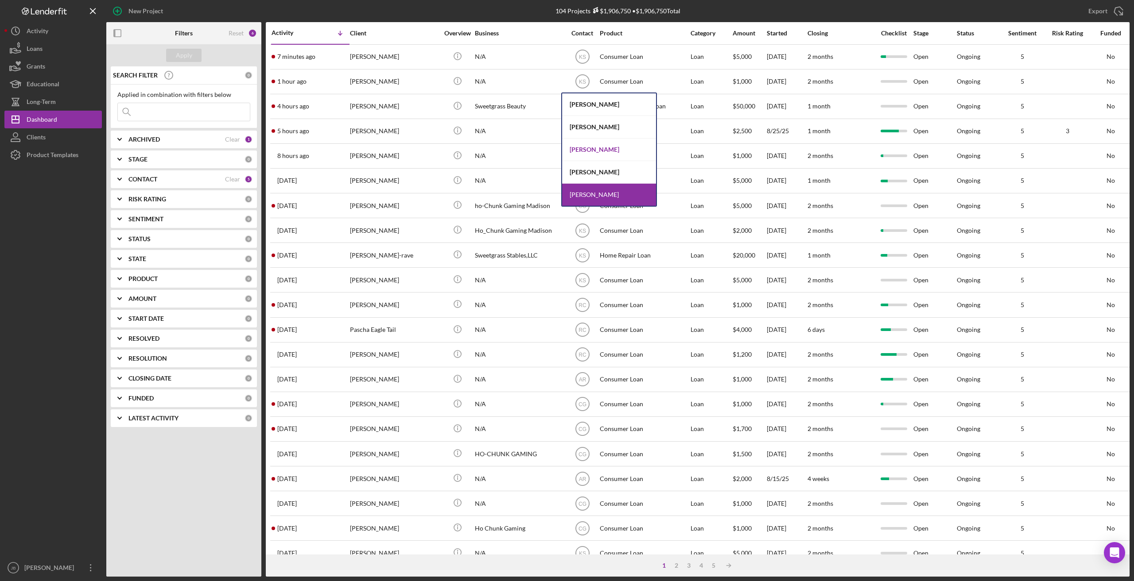
click at [605, 148] on div "[PERSON_NAME]" at bounding box center [609, 150] width 94 height 23
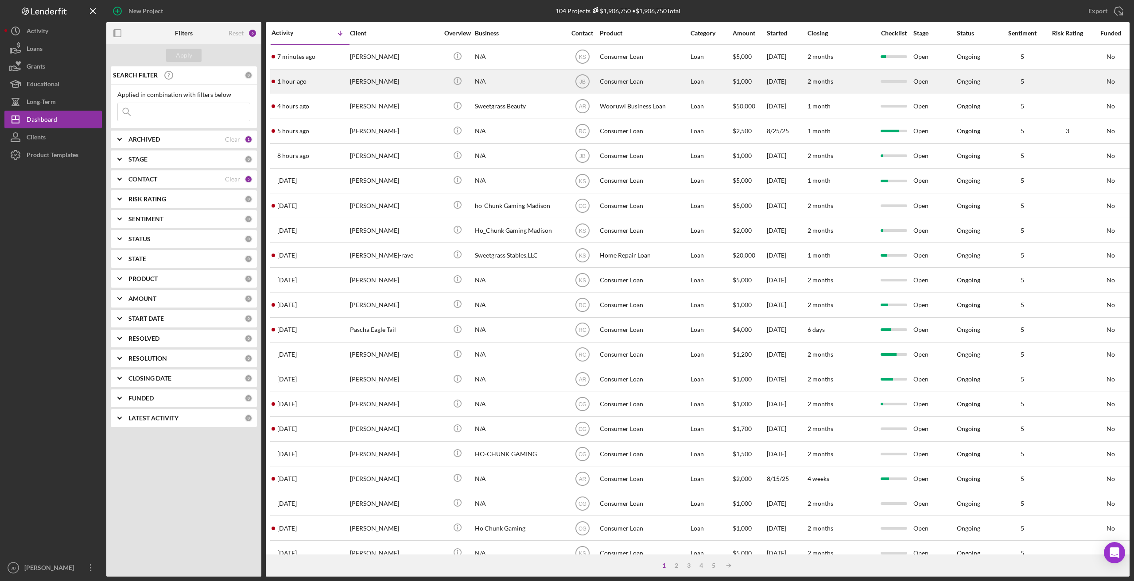
click at [374, 82] on div "[PERSON_NAME]" at bounding box center [394, 81] width 89 height 23
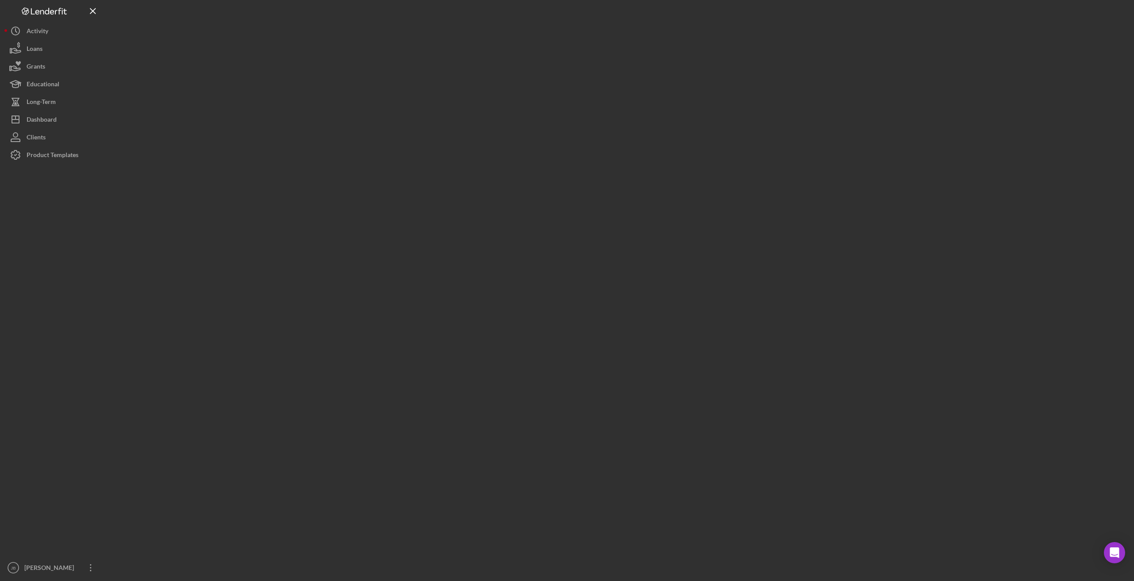
click at [374, 82] on div at bounding box center [617, 288] width 1023 height 577
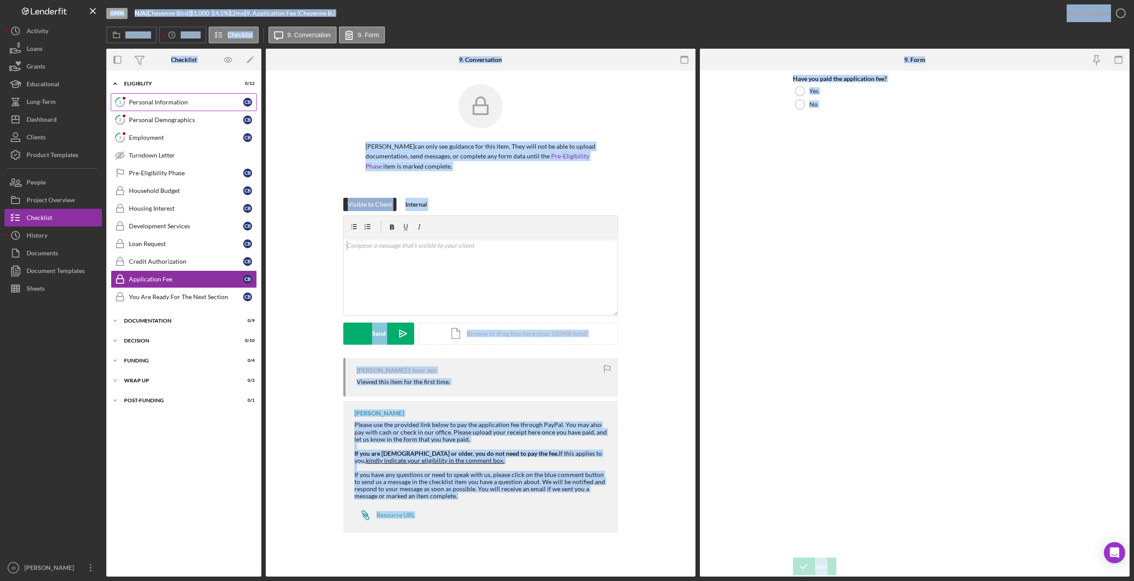
click at [225, 98] on link "1 Personal Information C B" at bounding box center [184, 102] width 146 height 18
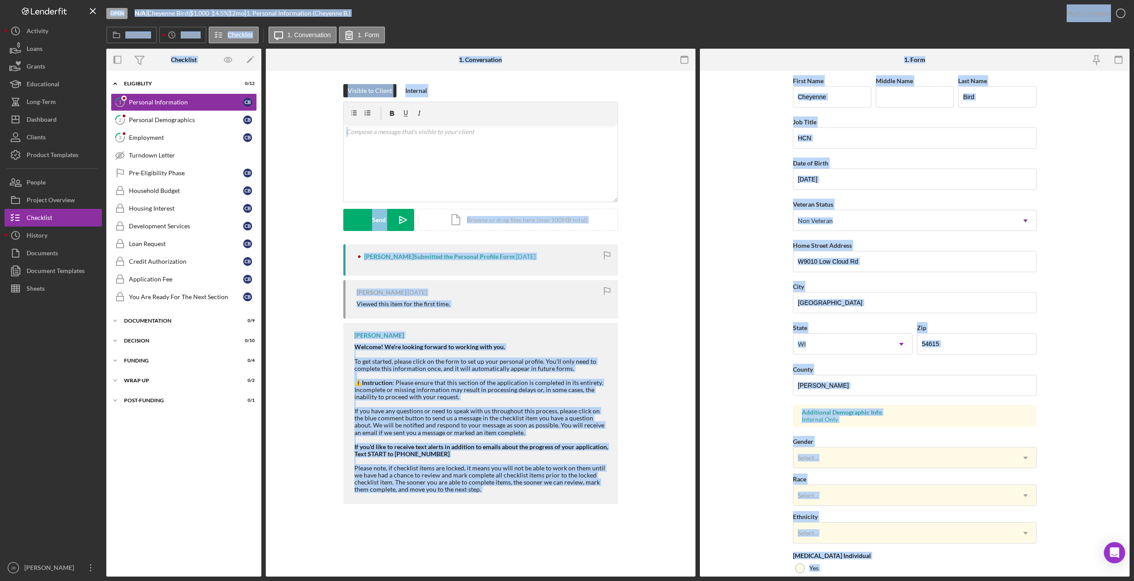
click at [620, 114] on div "Visible to Client Internal v Color teal Color pink Remove color Add row above A…" at bounding box center [480, 164] width 403 height 160
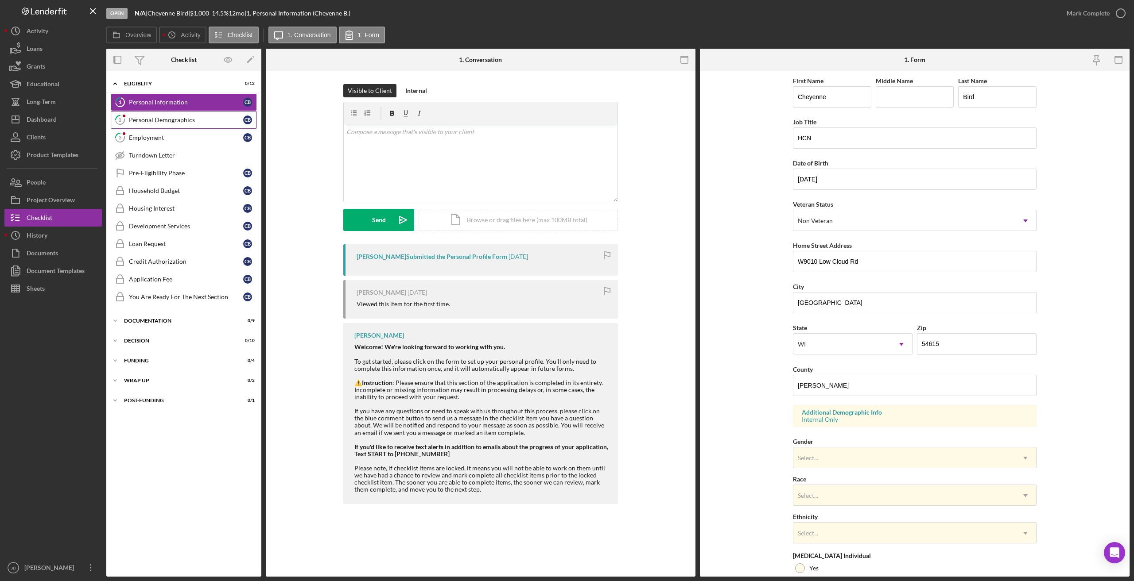
click at [205, 119] on div "Personal Demographics" at bounding box center [186, 119] width 114 height 7
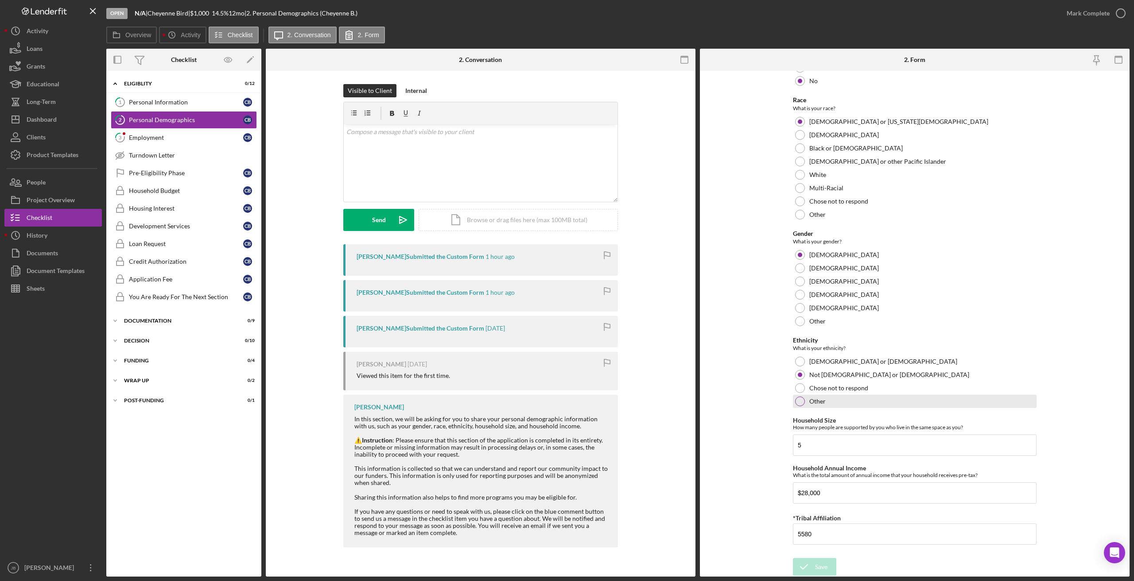
scroll to position [312, 0]
drag, startPoint x: 834, startPoint y: 496, endPoint x: 791, endPoint y: 491, distance: 42.9
click at [620, 367] on input "$28,000" at bounding box center [915, 492] width 244 height 21
click at [212, 107] on link "1 Personal Information C B" at bounding box center [184, 102] width 146 height 18
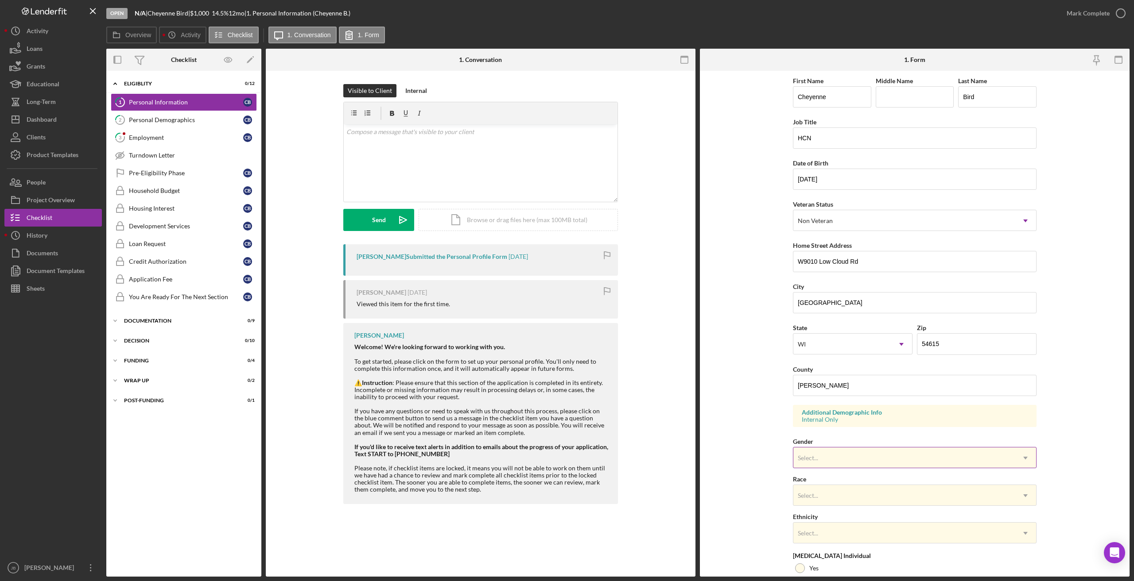
click at [620, 367] on div "Select..." at bounding box center [903, 458] width 221 height 20
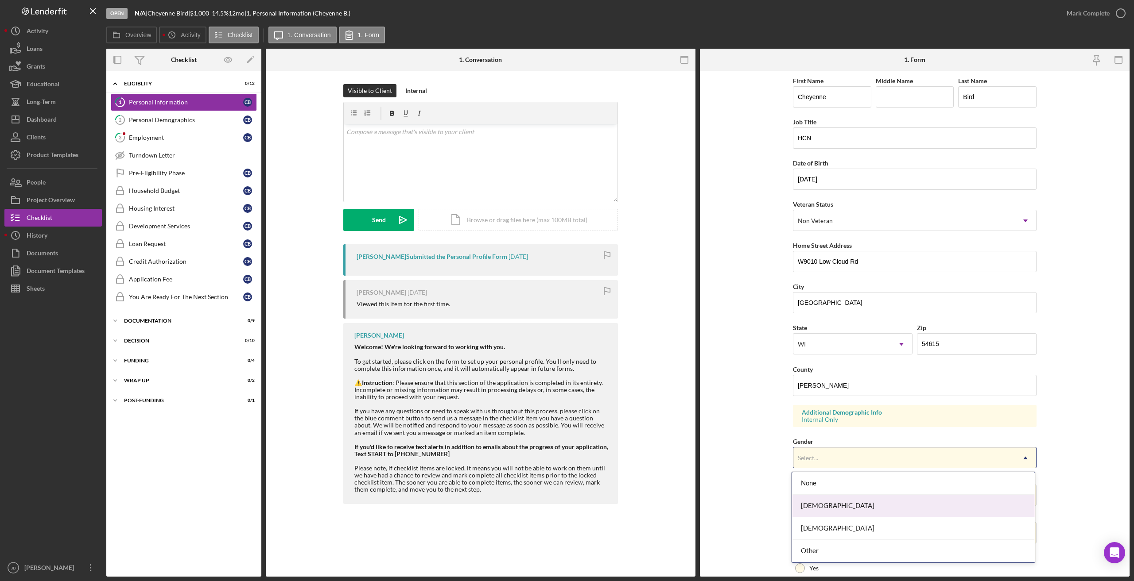
click at [620, 367] on div "[DEMOGRAPHIC_DATA]" at bounding box center [913, 506] width 243 height 23
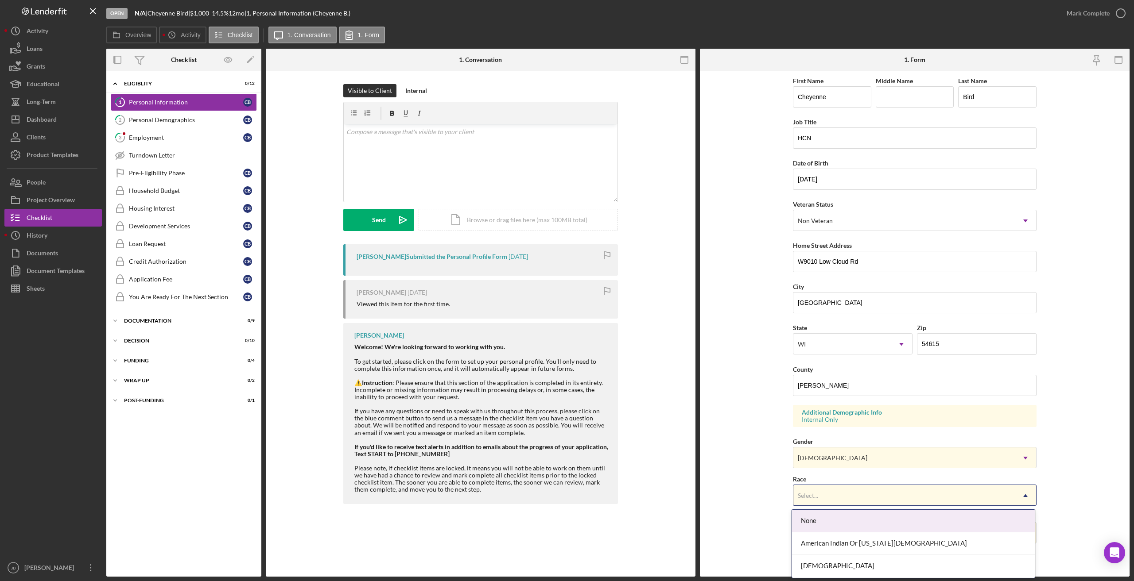
click at [620, 367] on div "Select..." at bounding box center [903, 496] width 221 height 20
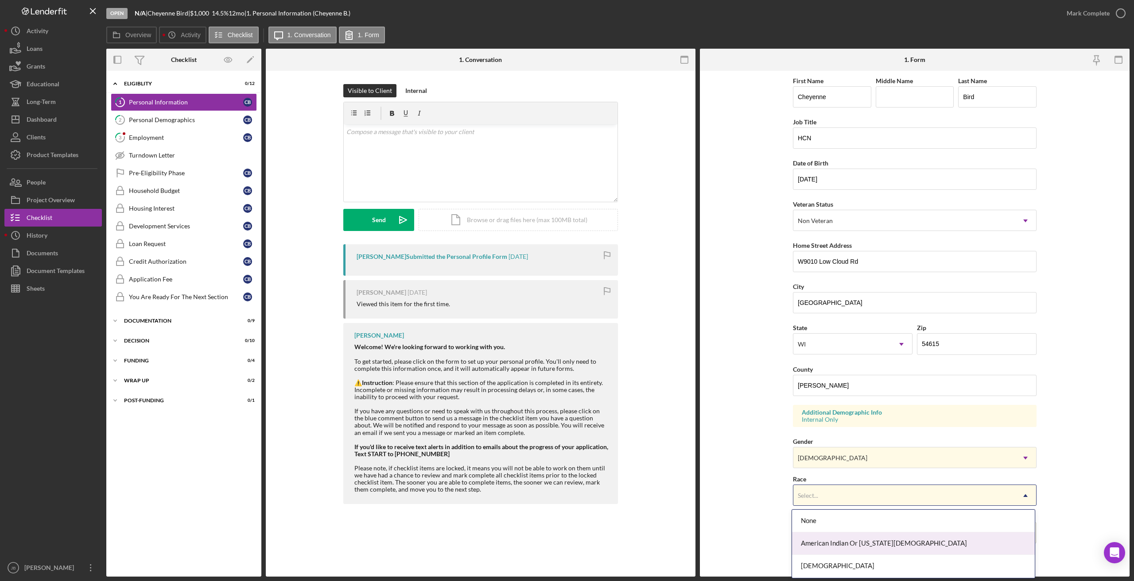
click at [620, 367] on div "American Indian Or [US_STATE][DEMOGRAPHIC_DATA]" at bounding box center [913, 544] width 243 height 23
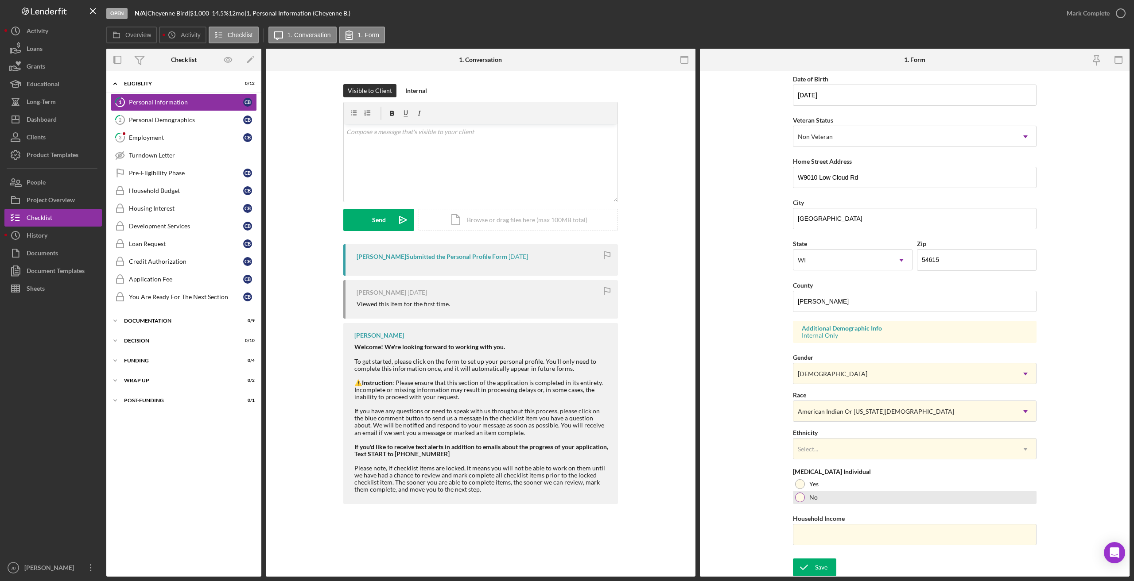
scroll to position [85, 0]
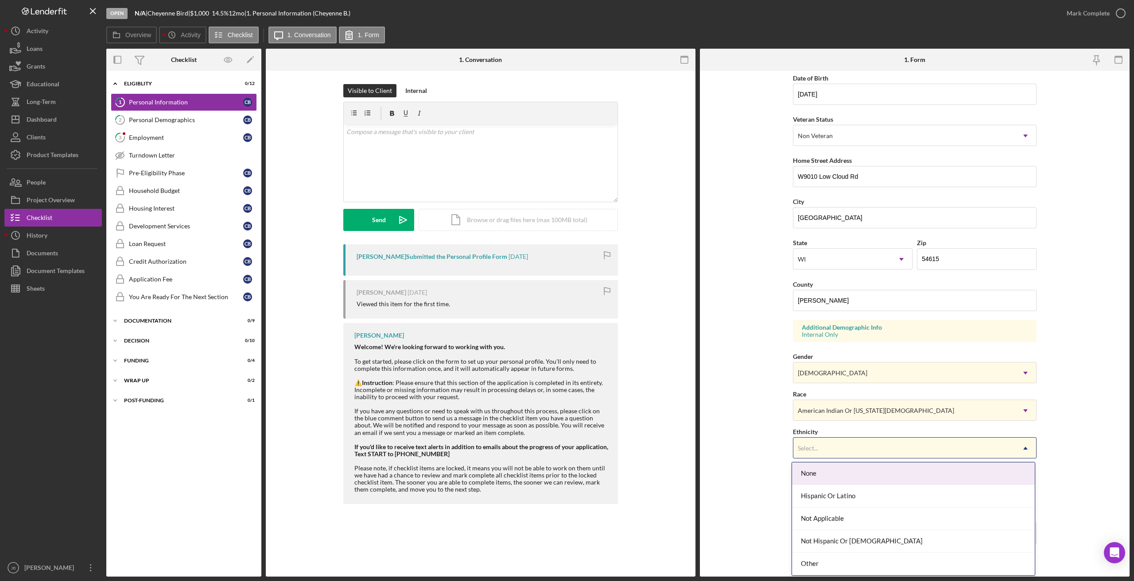
click at [620, 367] on div "Select..." at bounding box center [903, 448] width 221 height 20
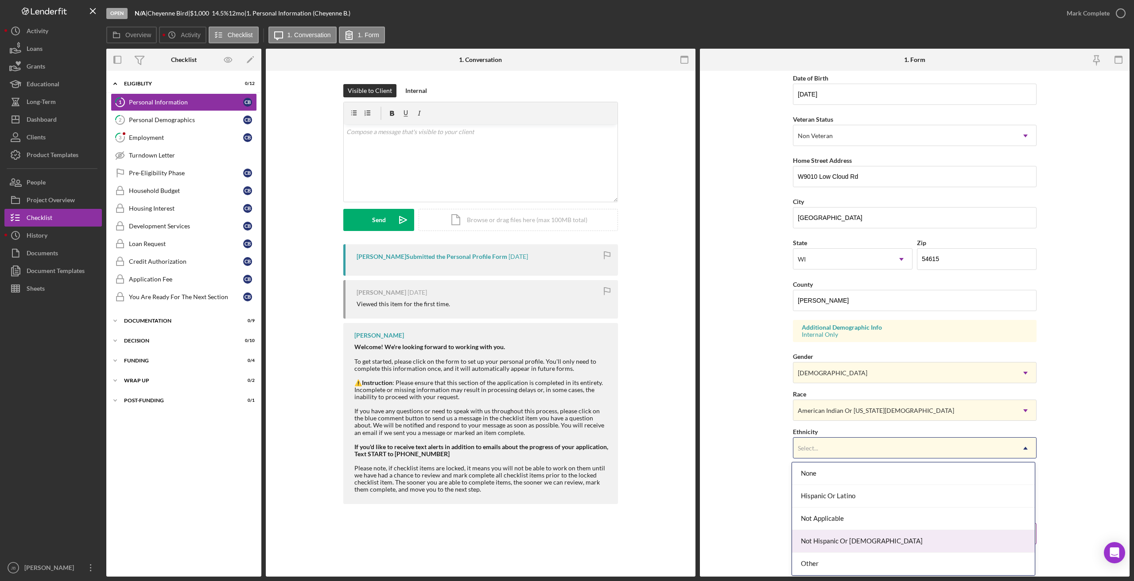
click at [620, 367] on div "Not Hispanic Or [DEMOGRAPHIC_DATA]" at bounding box center [913, 542] width 243 height 23
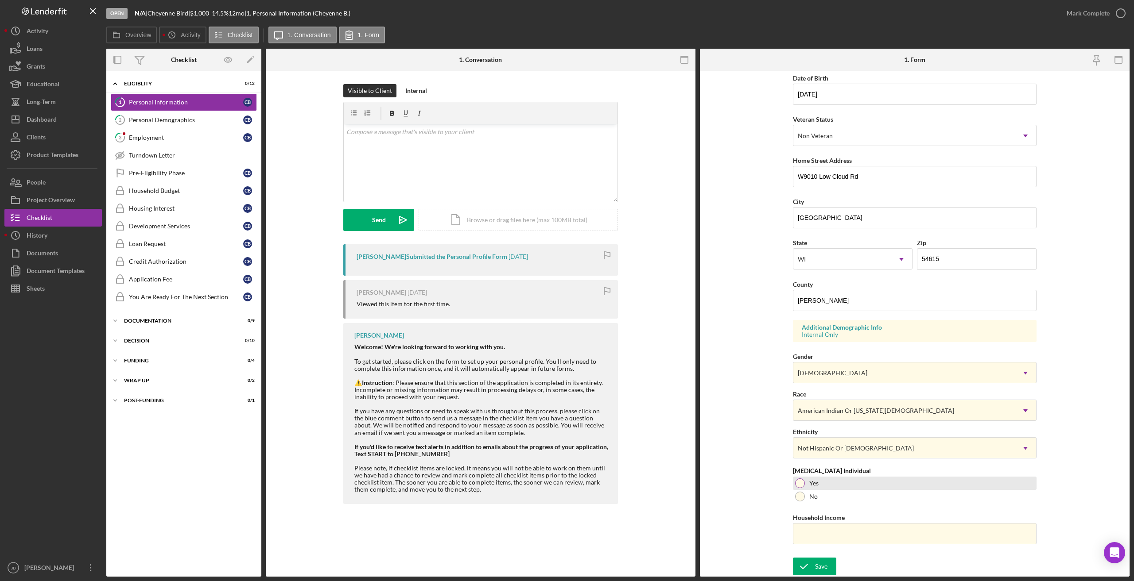
click at [620, 367] on div at bounding box center [800, 484] width 10 height 10
paste input "$28,000"
type input "$28,000"
click at [620, 367] on div "Save" at bounding box center [821, 567] width 12 height 18
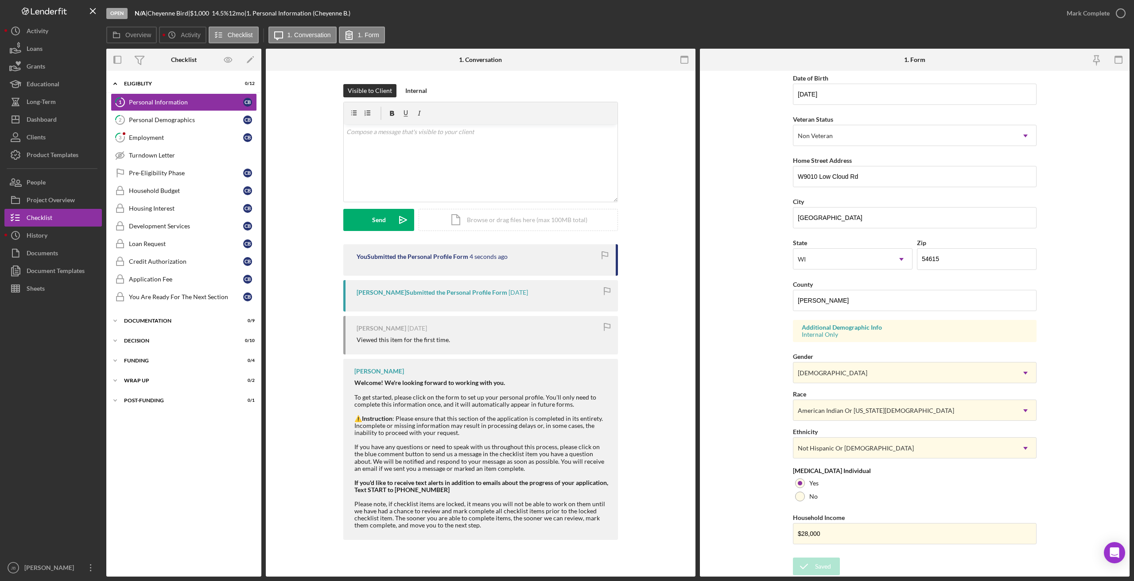
drag, startPoint x: 1120, startPoint y: 17, endPoint x: 1121, endPoint y: 10, distance: 6.7
click at [620, 11] on icon "button" at bounding box center [1120, 13] width 22 height 22
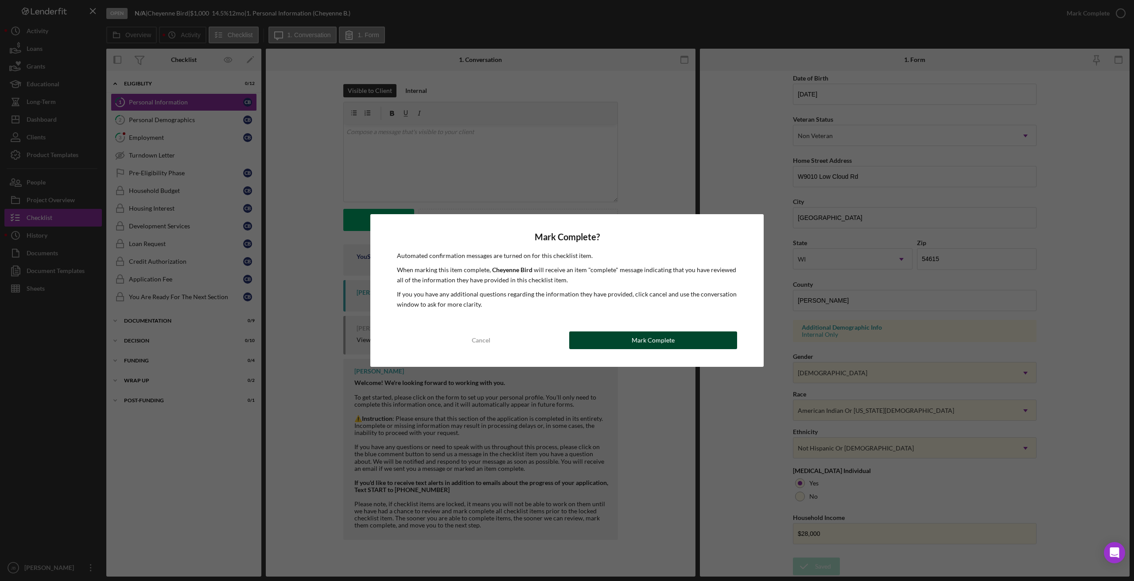
click at [620, 344] on div "Mark Complete" at bounding box center [653, 341] width 43 height 18
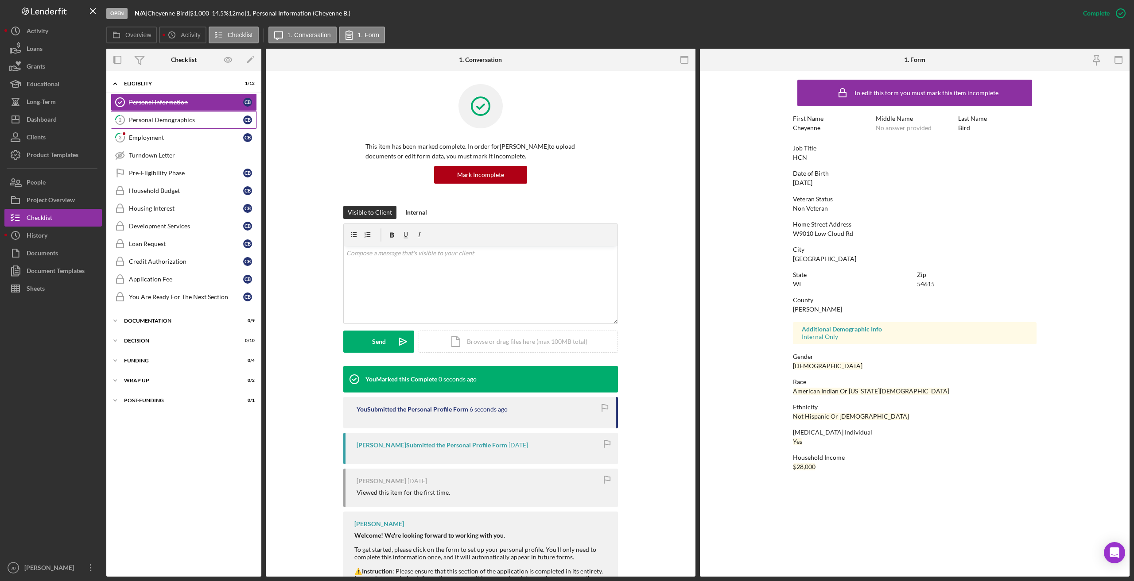
scroll to position [0, 0]
click at [202, 123] on div "Personal Demographics" at bounding box center [186, 119] width 114 height 7
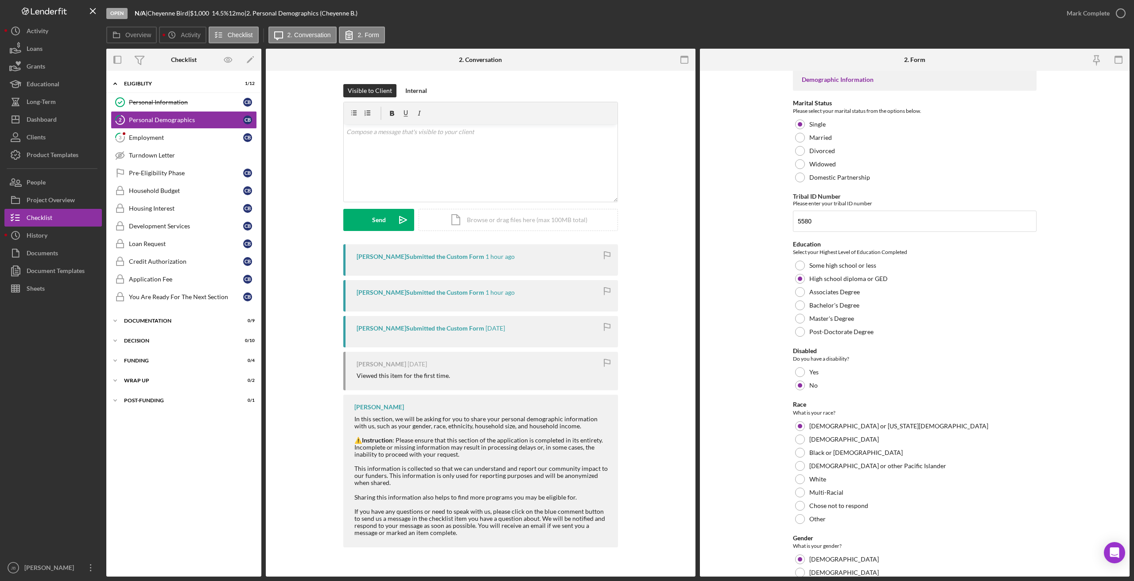
scroll to position [2, 0]
click at [620, 13] on icon "button" at bounding box center [1120, 13] width 22 height 22
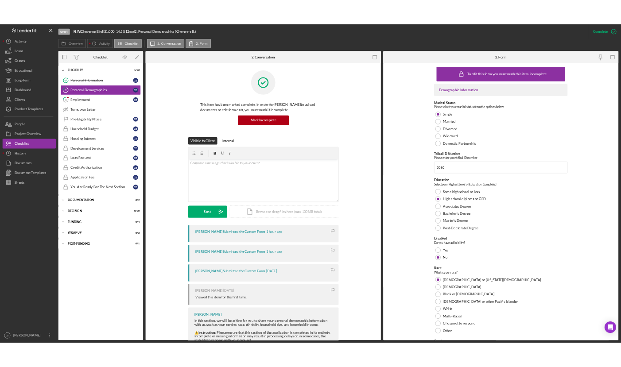
scroll to position [37, 0]
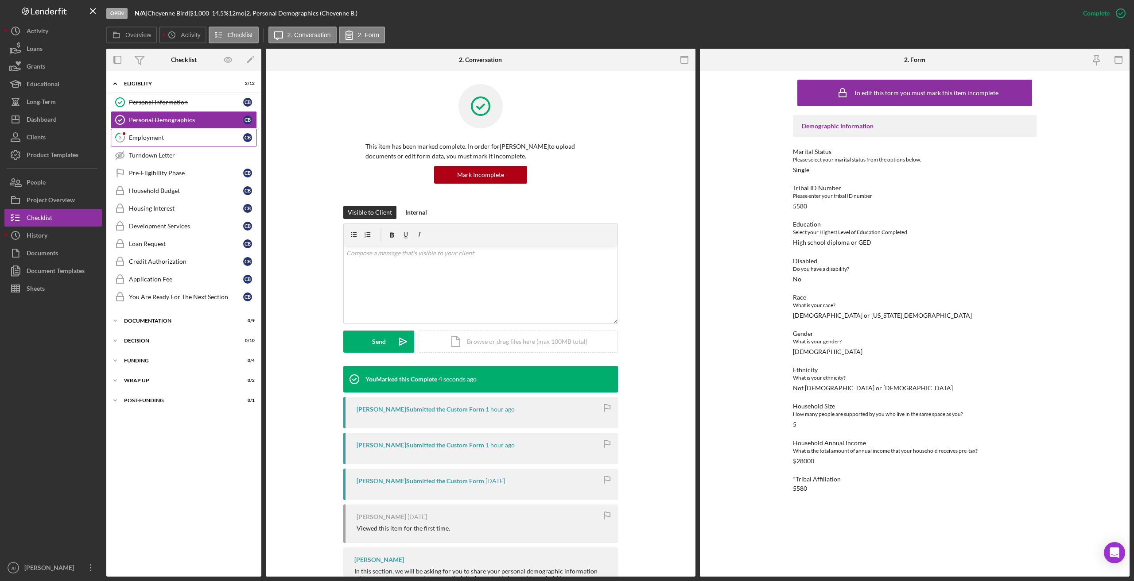
click at [188, 143] on link "3 Employment C B" at bounding box center [184, 138] width 146 height 18
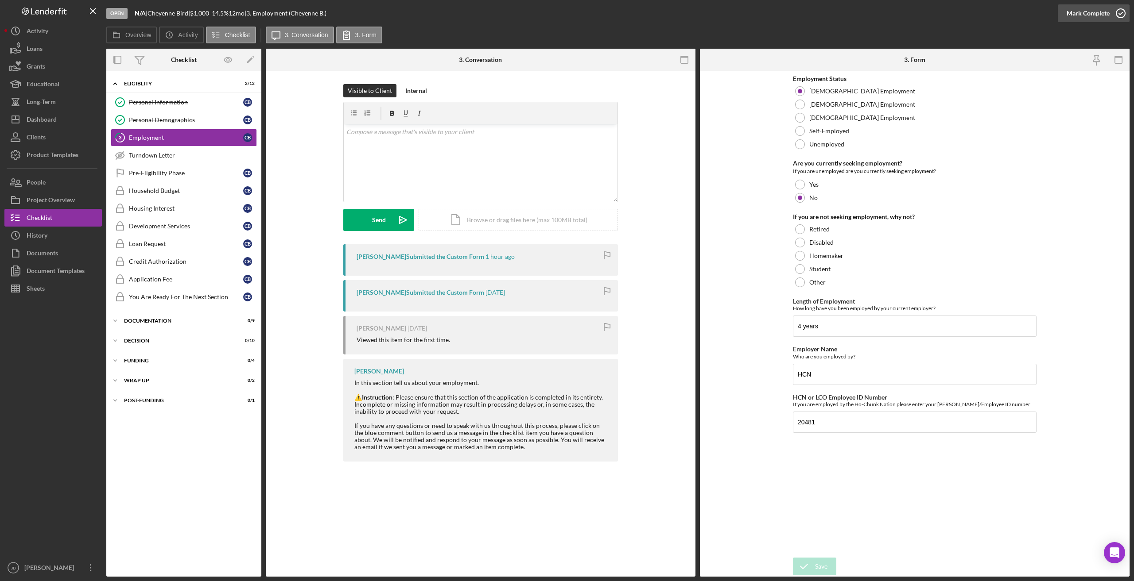
click at [620, 18] on icon "button" at bounding box center [1120, 13] width 22 height 22
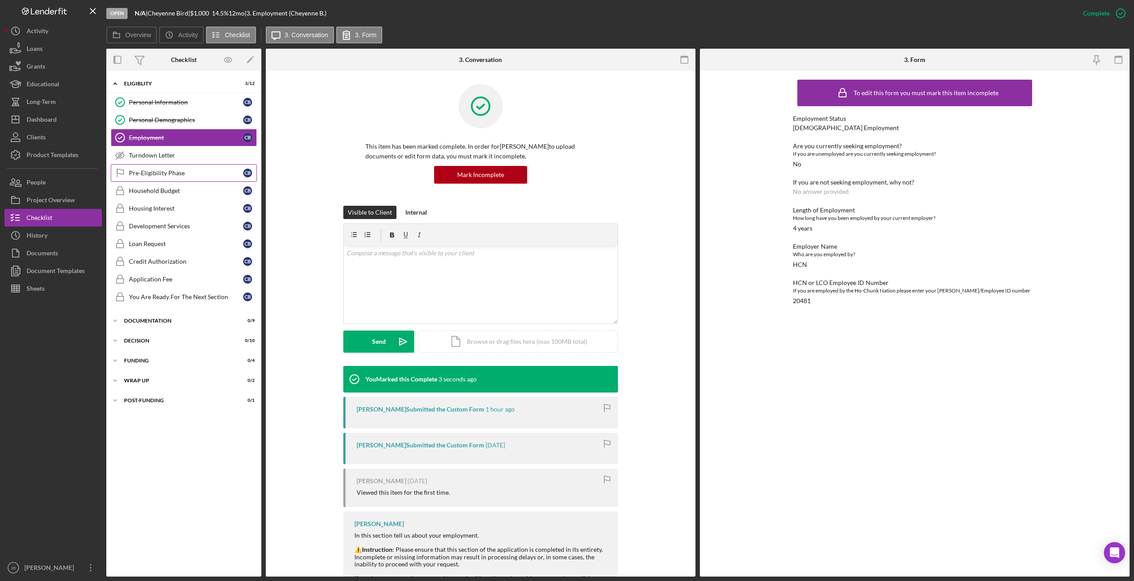
click at [209, 171] on div "Pre-Eligibility Phase" at bounding box center [186, 173] width 114 height 7
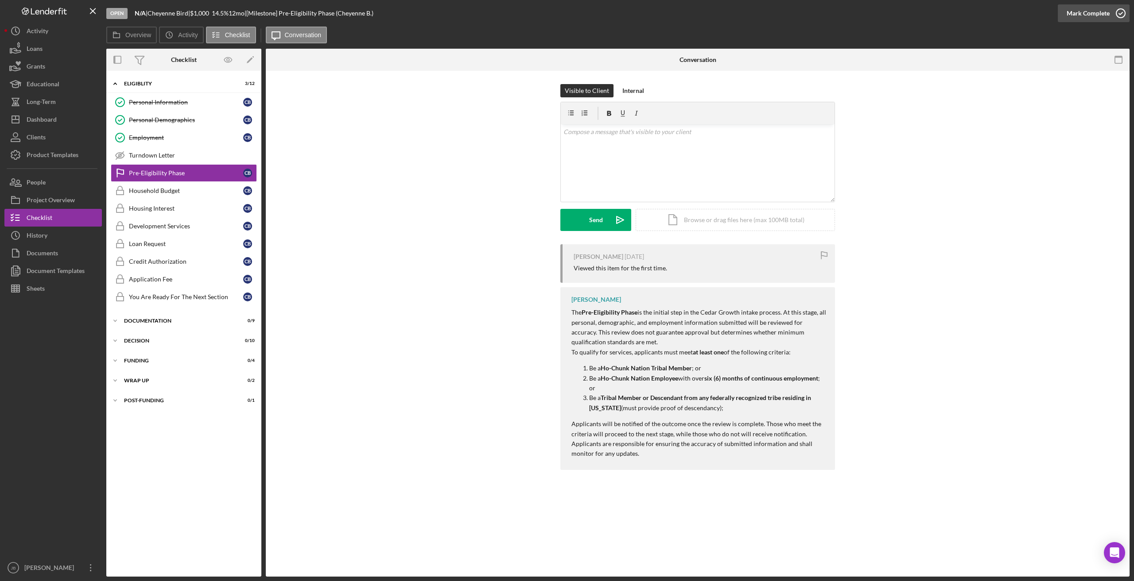
click at [620, 9] on icon "button" at bounding box center [1120, 13] width 22 height 22
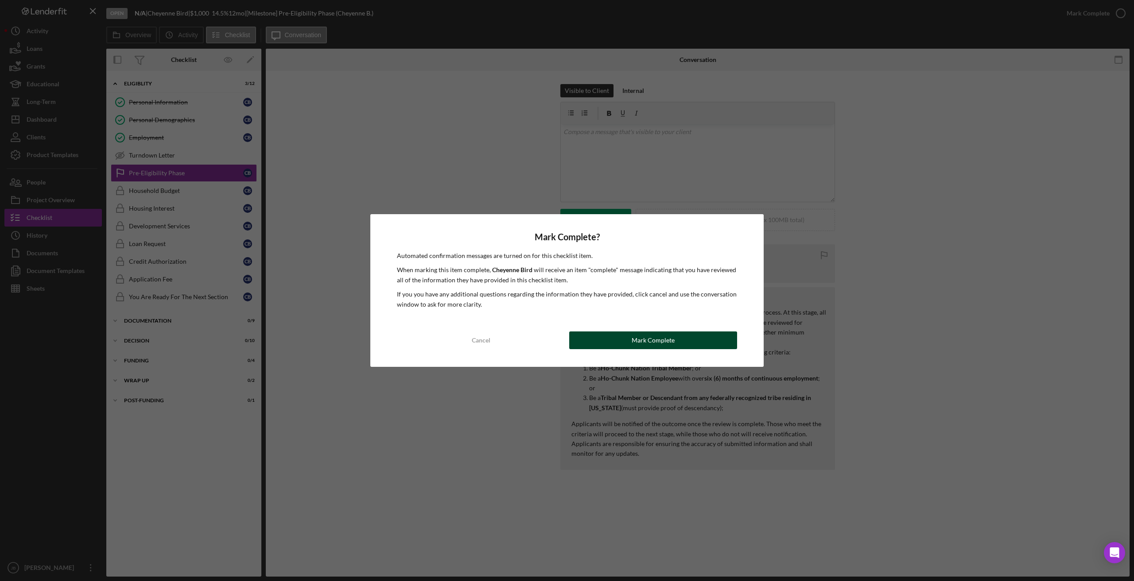
click at [620, 339] on button "Mark Complete" at bounding box center [653, 341] width 168 height 18
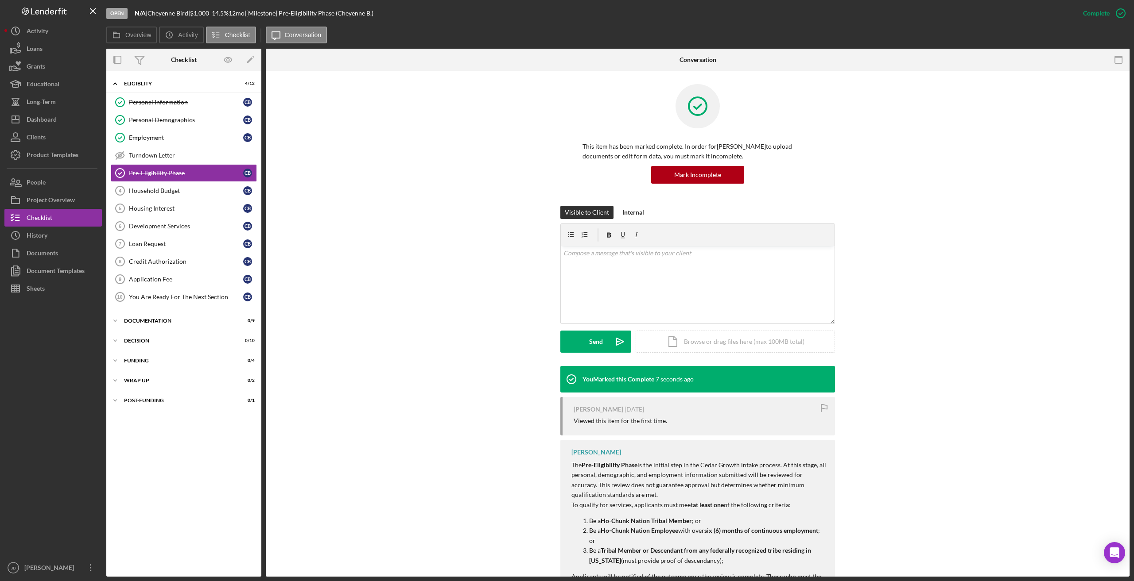
click at [395, 33] on div "Overview Icon/History Activity Checklist Icon/Message Conversation" at bounding box center [617, 36] width 1023 height 18
click at [47, 362] on div at bounding box center [52, 429] width 97 height 262
click at [375, 37] on div "Overview Icon/History Activity Checklist Icon/Message Conversation" at bounding box center [617, 36] width 1023 height 18
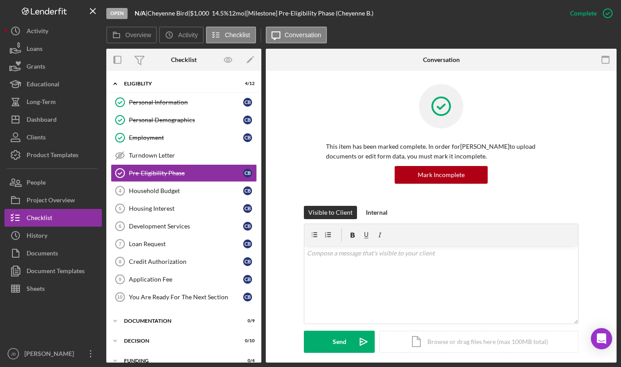
click at [372, 21] on div "Open N/A | Cheyenne Bird | $1,000 $1,000 14.5 % 12 mo | [Milestone] Pre-Eligibi…" at bounding box center [333, 13] width 455 height 27
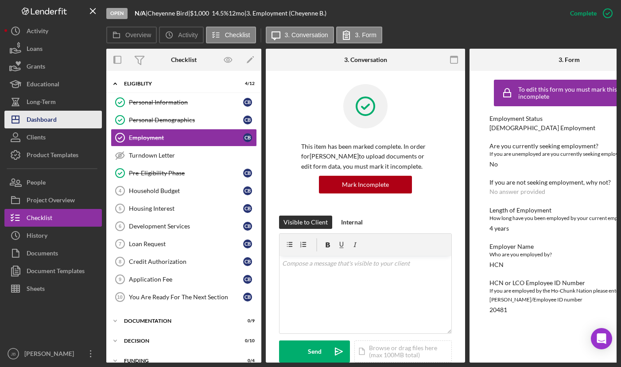
click at [72, 119] on button "Icon/Dashboard Dashboard" at bounding box center [52, 120] width 97 height 18
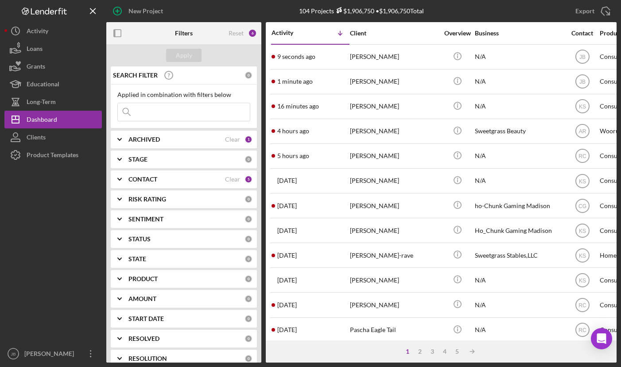
click at [125, 181] on icon "Icon/Expander" at bounding box center [120, 179] width 22 height 22
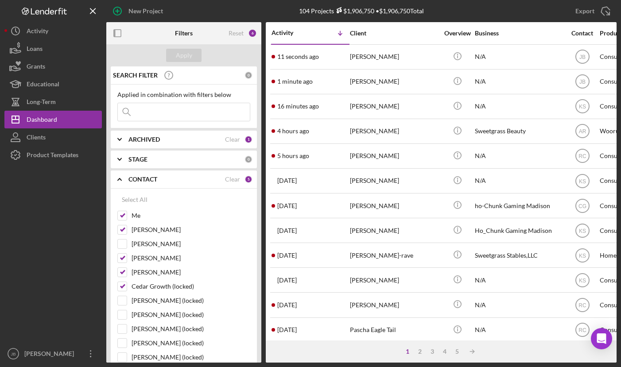
click at [119, 141] on icon "Icon/Expander" at bounding box center [120, 139] width 22 height 22
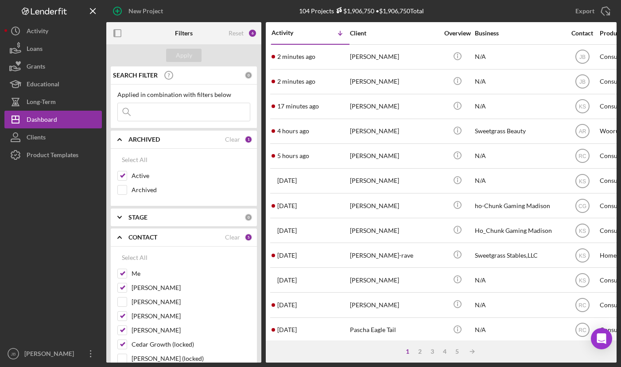
click at [453, 15] on div "Export Icon/Export" at bounding box center [531, 11] width 170 height 22
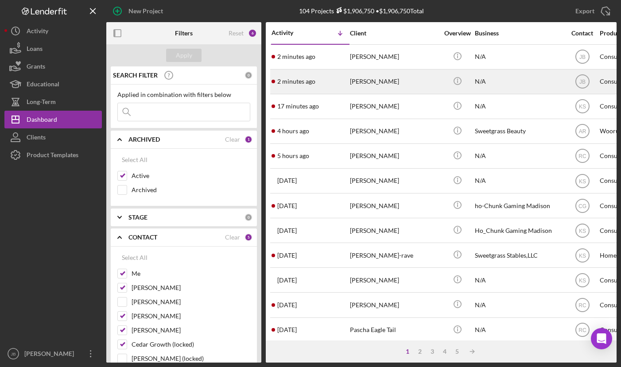
click at [388, 82] on div "[PERSON_NAME]" at bounding box center [394, 81] width 89 height 23
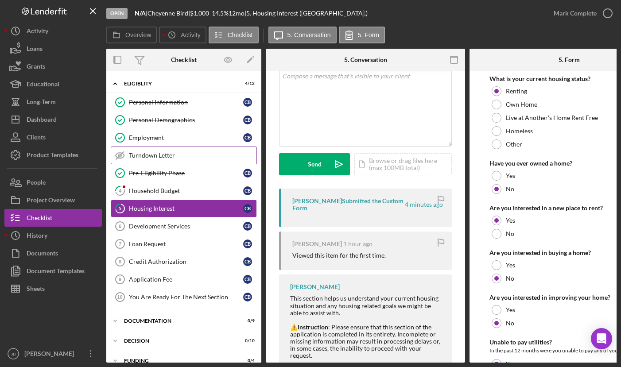
scroll to position [44, 0]
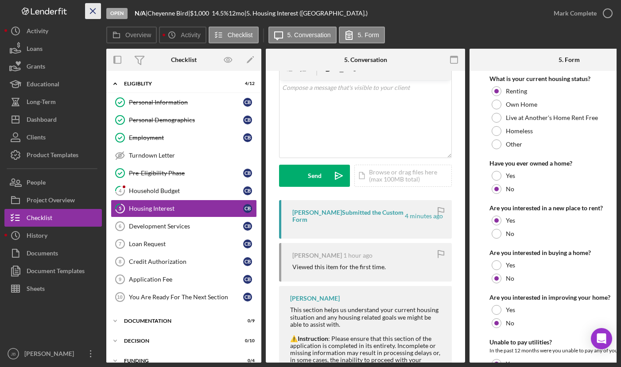
click at [93, 14] on icon "Icon/Menu Close" at bounding box center [93, 11] width 20 height 20
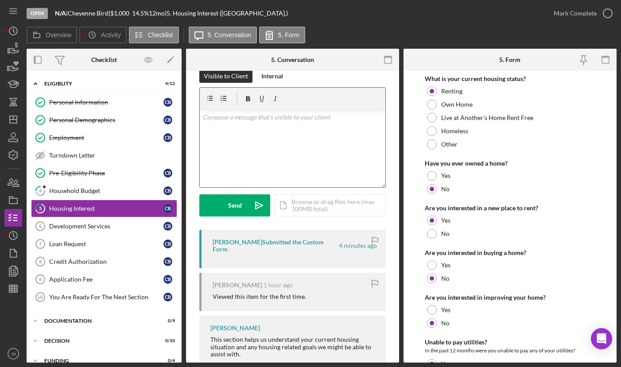
scroll to position [0, 0]
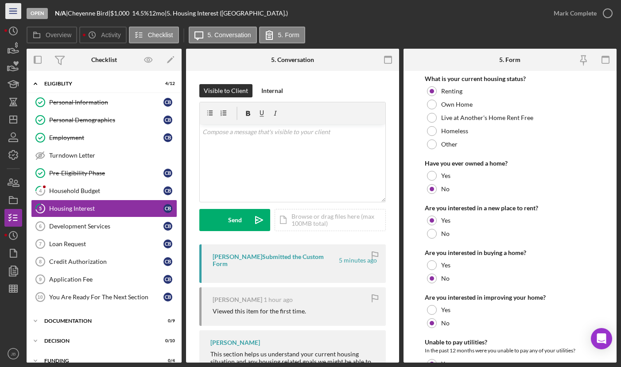
click at [17, 10] on icon "Icon/Menu" at bounding box center [14, 11] width 20 height 20
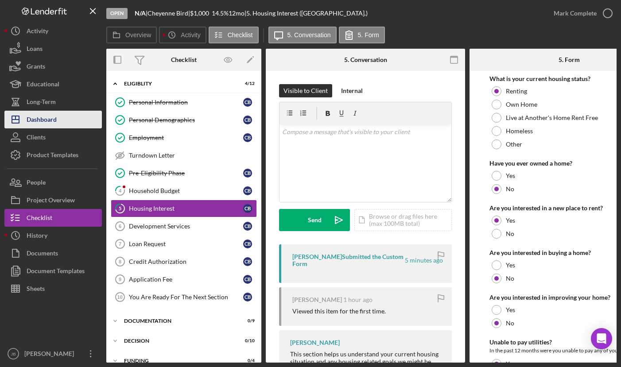
click at [62, 120] on button "Icon/Dashboard Dashboard" at bounding box center [52, 120] width 97 height 18
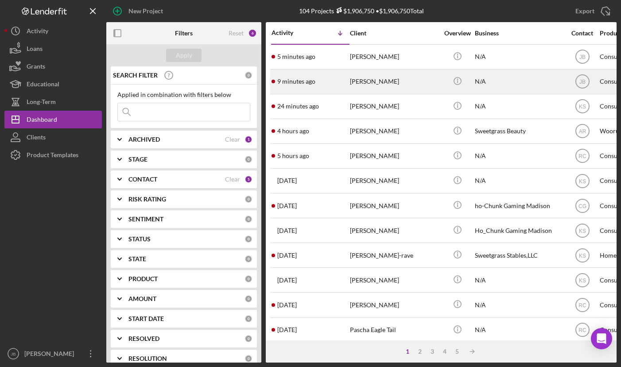
click at [388, 82] on div "[PERSON_NAME]" at bounding box center [394, 81] width 89 height 23
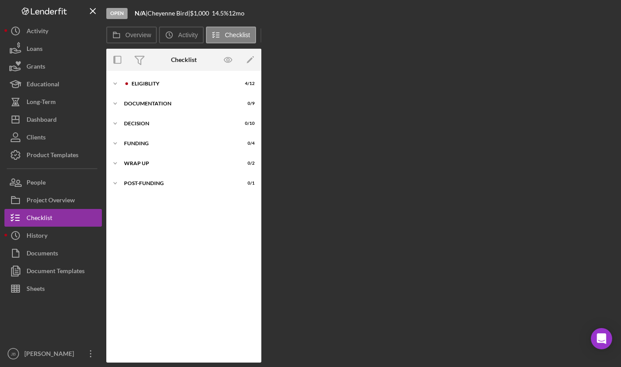
click at [388, 82] on div "Overview Internal Workflow Stage Open Icon/Dropdown Arrow Archive (can unarchiv…" at bounding box center [361, 206] width 510 height 314
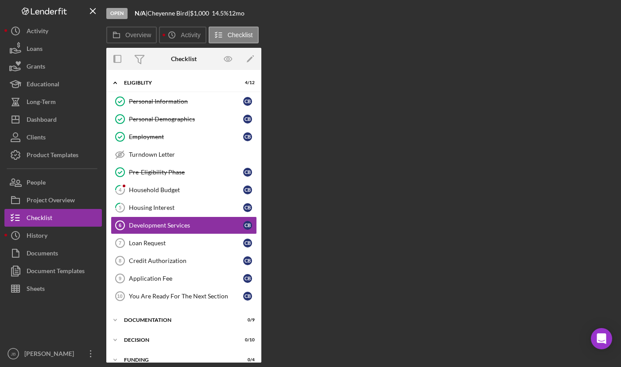
scroll to position [9, 0]
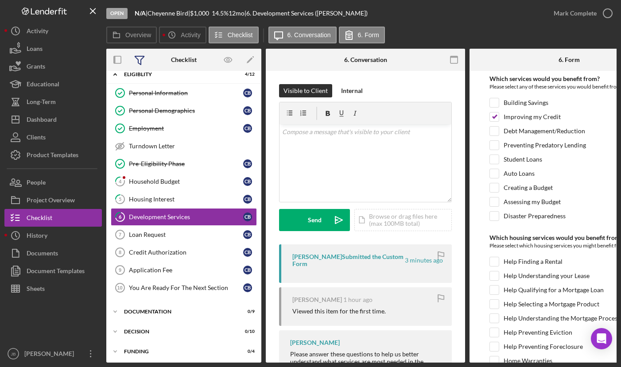
click at [140, 70] on icon at bounding box center [139, 60] width 22 height 22
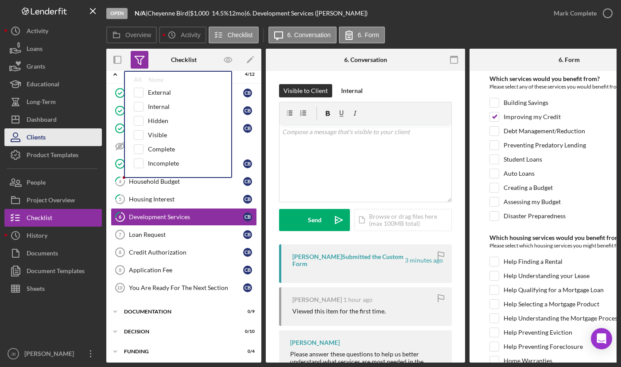
click at [89, 131] on button "Clients" at bounding box center [52, 137] width 97 height 18
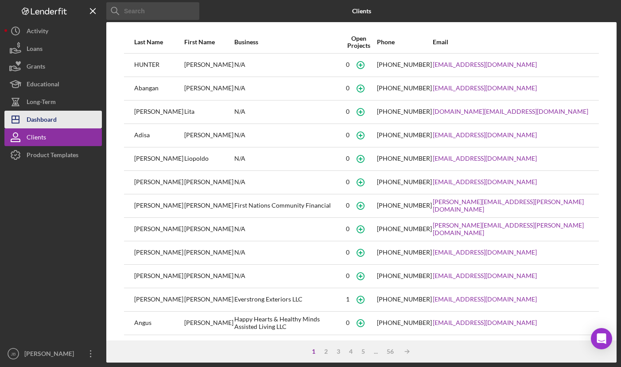
click at [76, 123] on button "Icon/Dashboard Dashboard" at bounding box center [52, 120] width 97 height 18
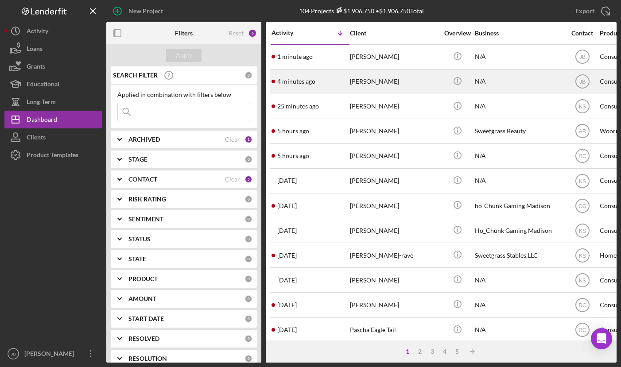
click at [379, 75] on div "[PERSON_NAME]" at bounding box center [394, 81] width 89 height 23
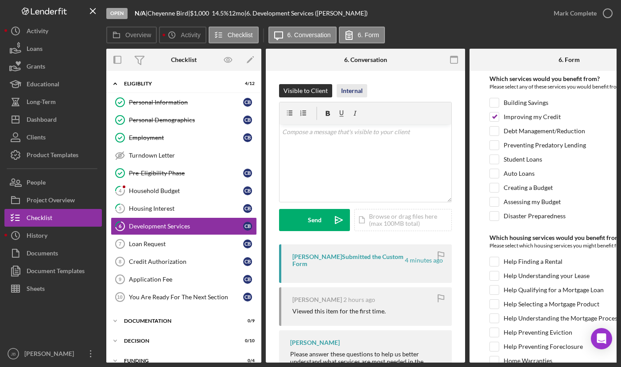
scroll to position [9, 0]
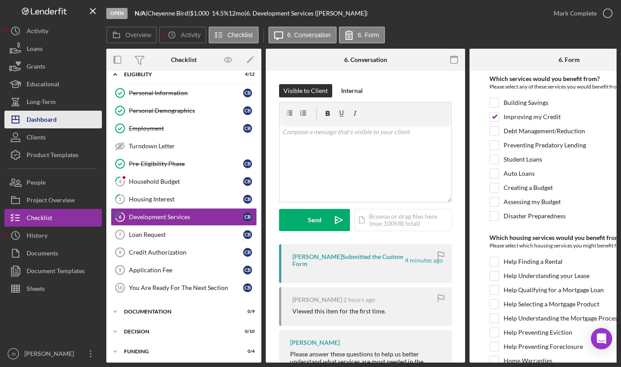
click at [35, 123] on div "Dashboard" at bounding box center [42, 121] width 30 height 20
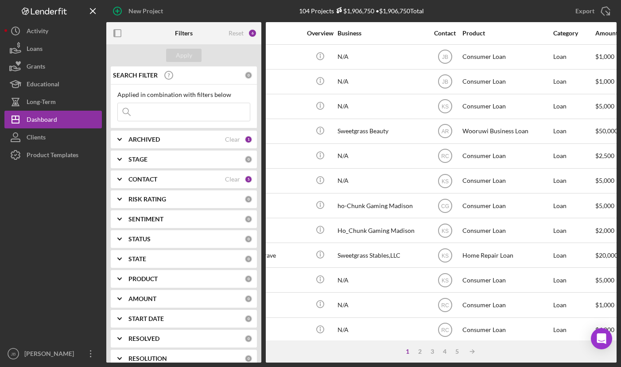
scroll to position [0, 136]
click at [174, 137] on div "ARCHIVED" at bounding box center [176, 139] width 97 height 7
